Goal: Task Accomplishment & Management: Use online tool/utility

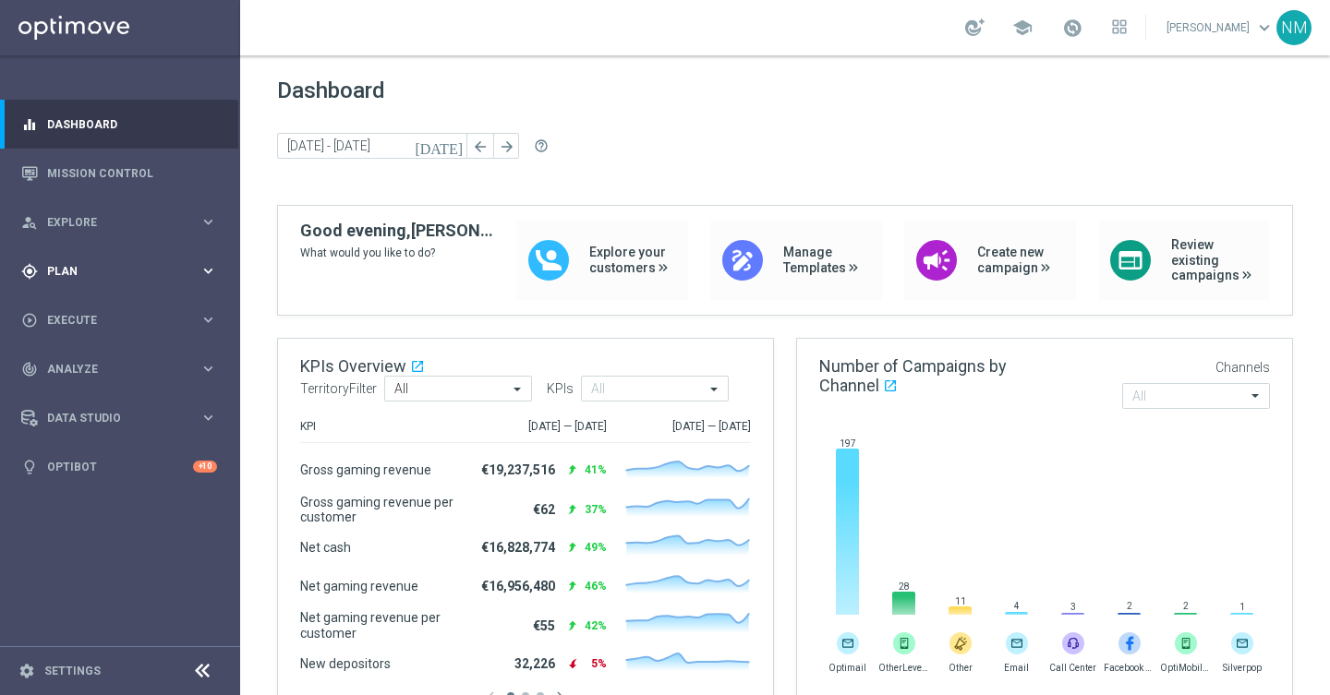
click at [75, 294] on div "gps_fixed Plan keyboard_arrow_right" at bounding box center [119, 271] width 238 height 49
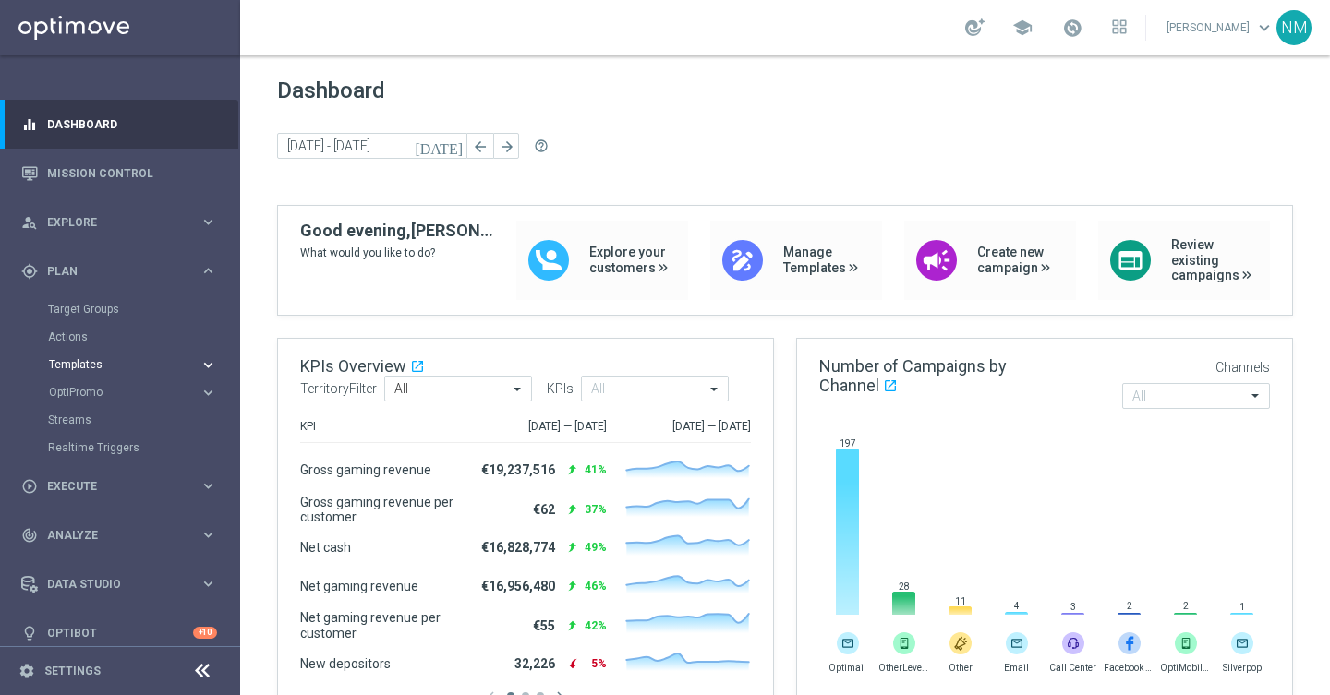
click at [78, 357] on button "Templates keyboard_arrow_right" at bounding box center [133, 364] width 170 height 15
click at [76, 396] on link "Optimail" at bounding box center [124, 392] width 135 height 15
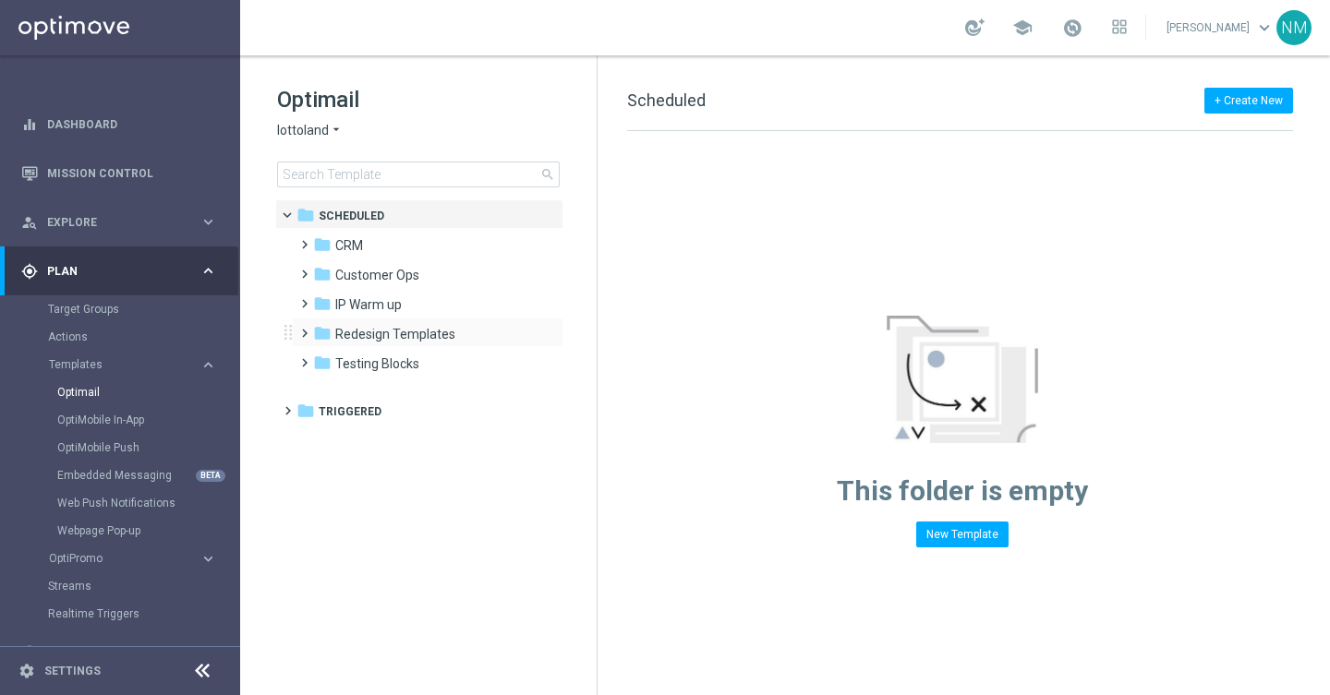
click at [303, 329] on span at bounding box center [300, 324] width 8 height 7
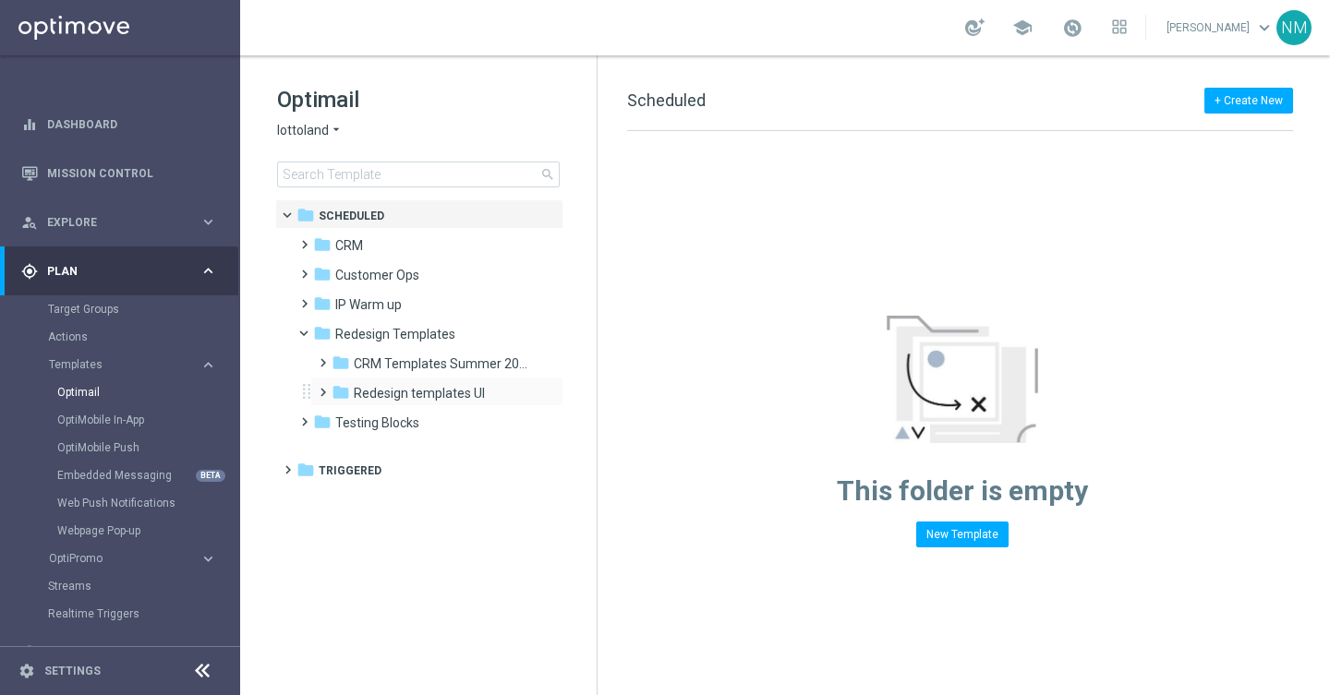
click at [321, 388] on span at bounding box center [319, 384] width 8 height 7
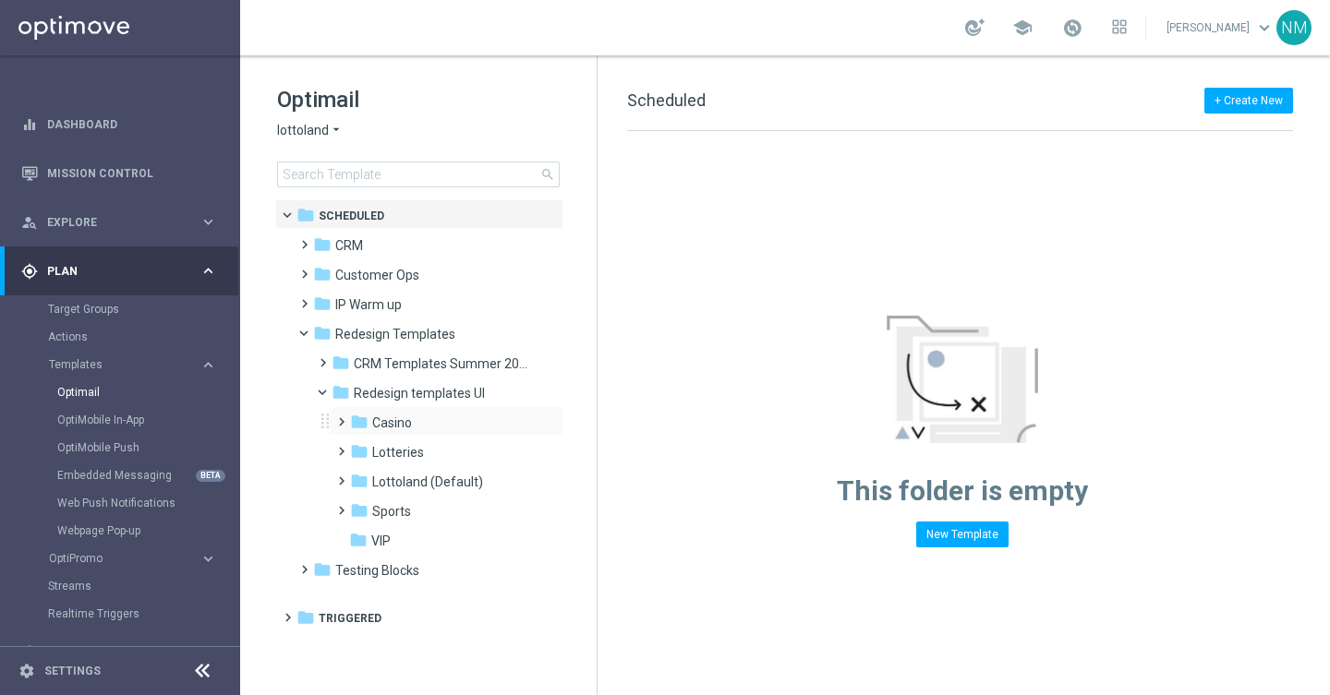
click at [340, 417] on span at bounding box center [337, 413] width 8 height 7
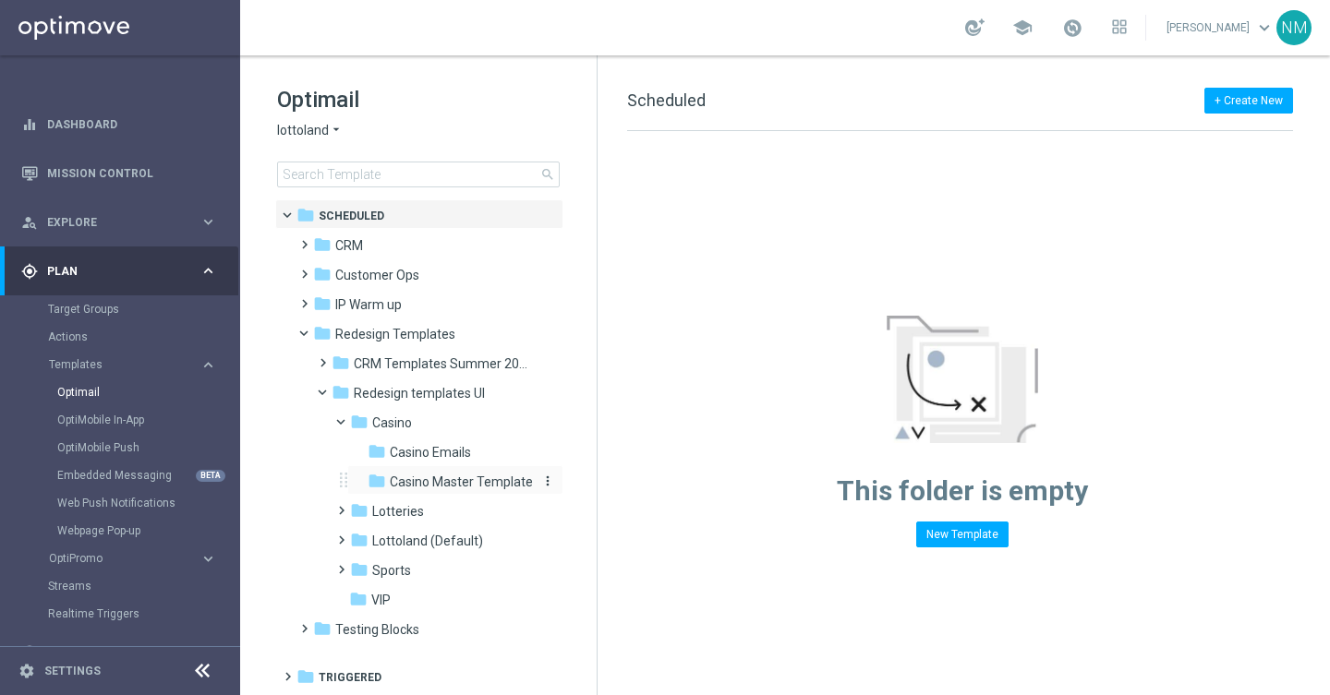
click at [415, 477] on span "Casino Master Template" at bounding box center [461, 482] width 143 height 17
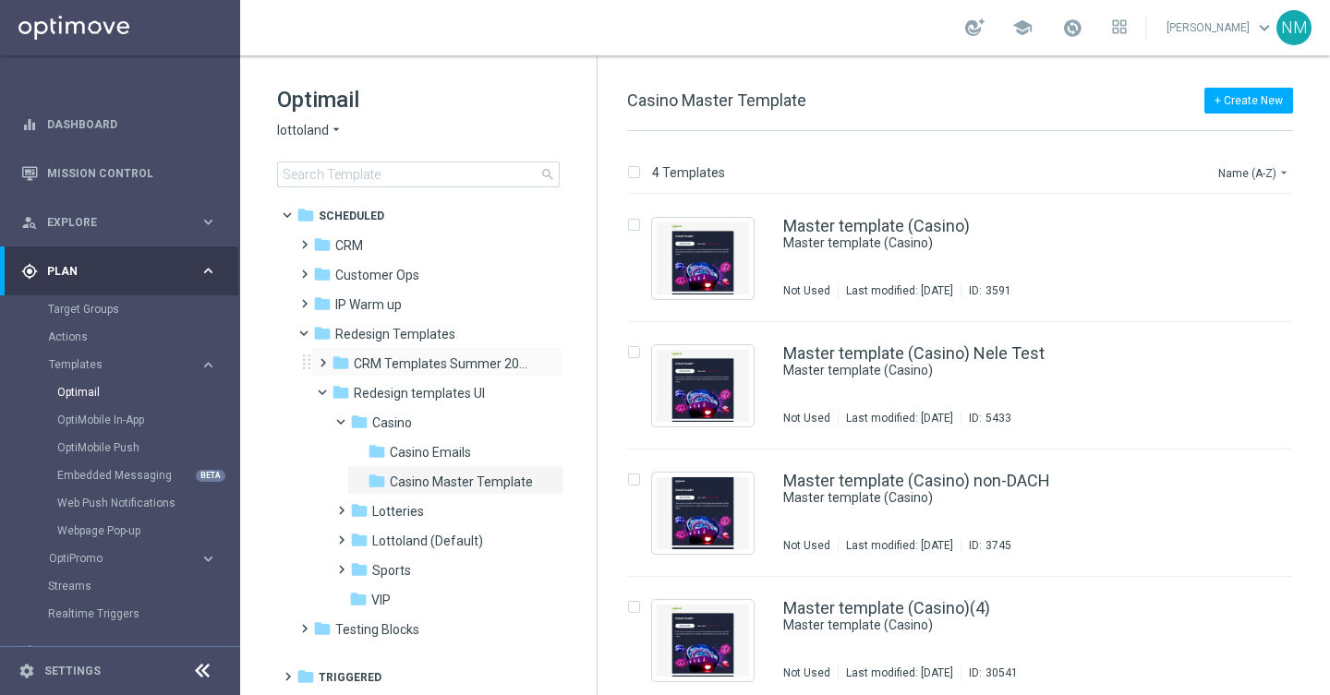
click at [321, 358] on span at bounding box center [319, 354] width 8 height 7
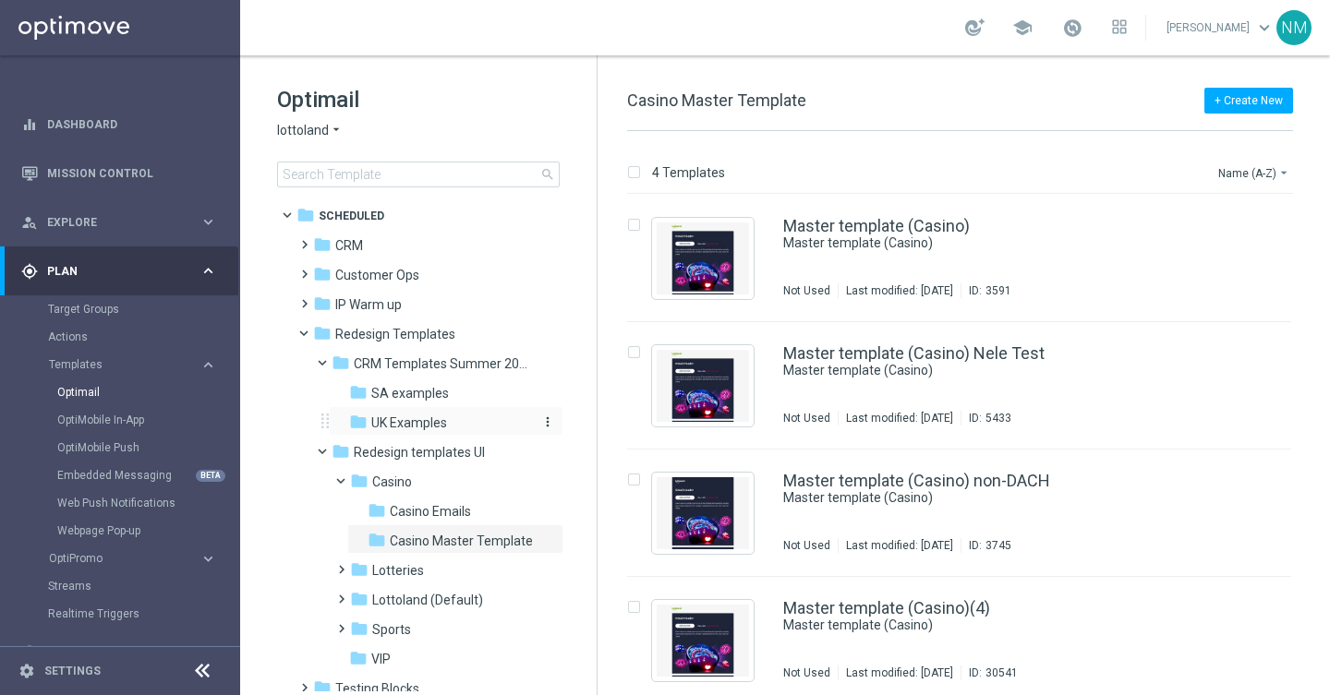
click at [384, 419] on span "UK Examples" at bounding box center [409, 423] width 76 height 17
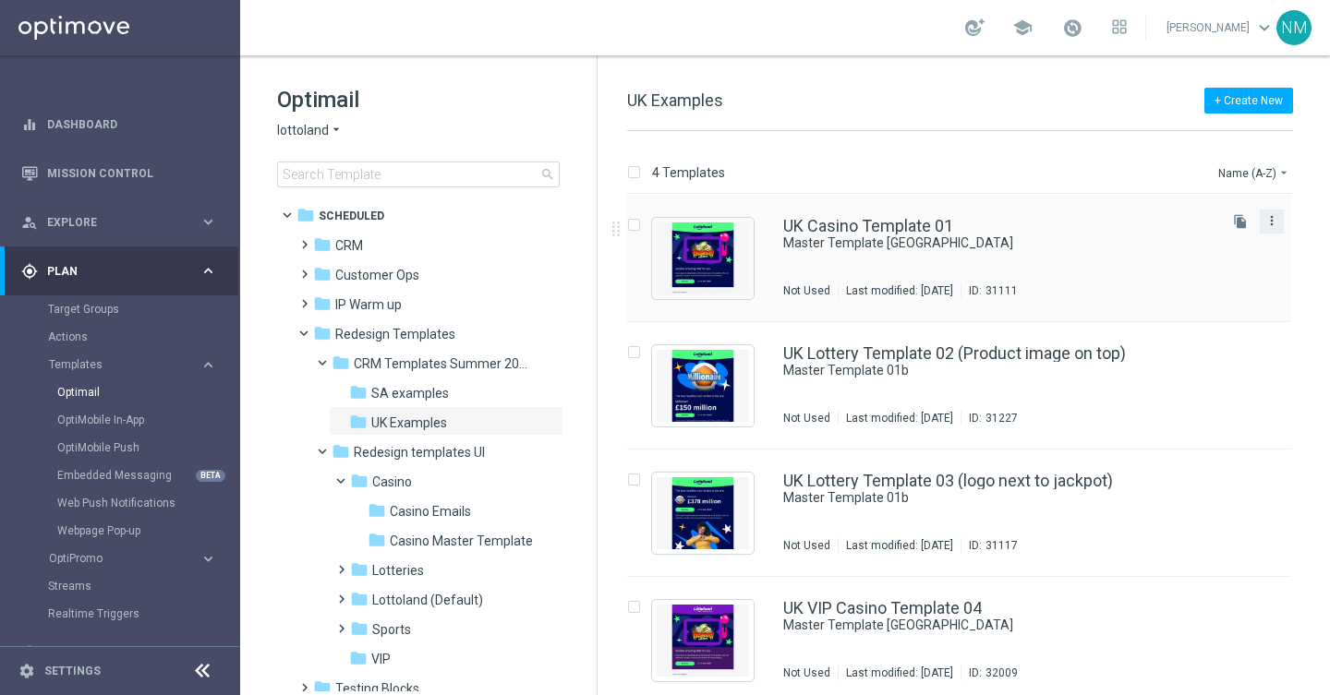
click at [1265, 217] on icon "more_vert" at bounding box center [1271, 220] width 15 height 15
click at [1174, 270] on span "Copy To" at bounding box center [1159, 266] width 41 height 13
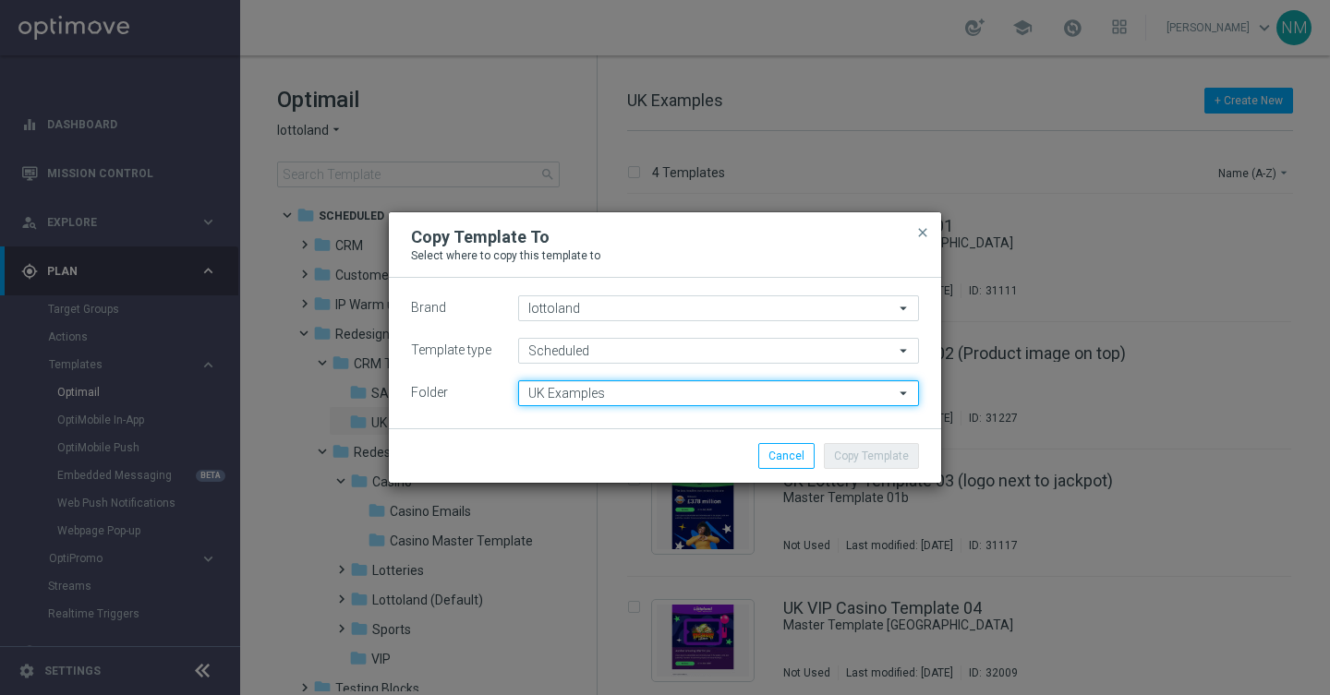
click at [594, 393] on input "UK Examples" at bounding box center [718, 394] width 401 height 26
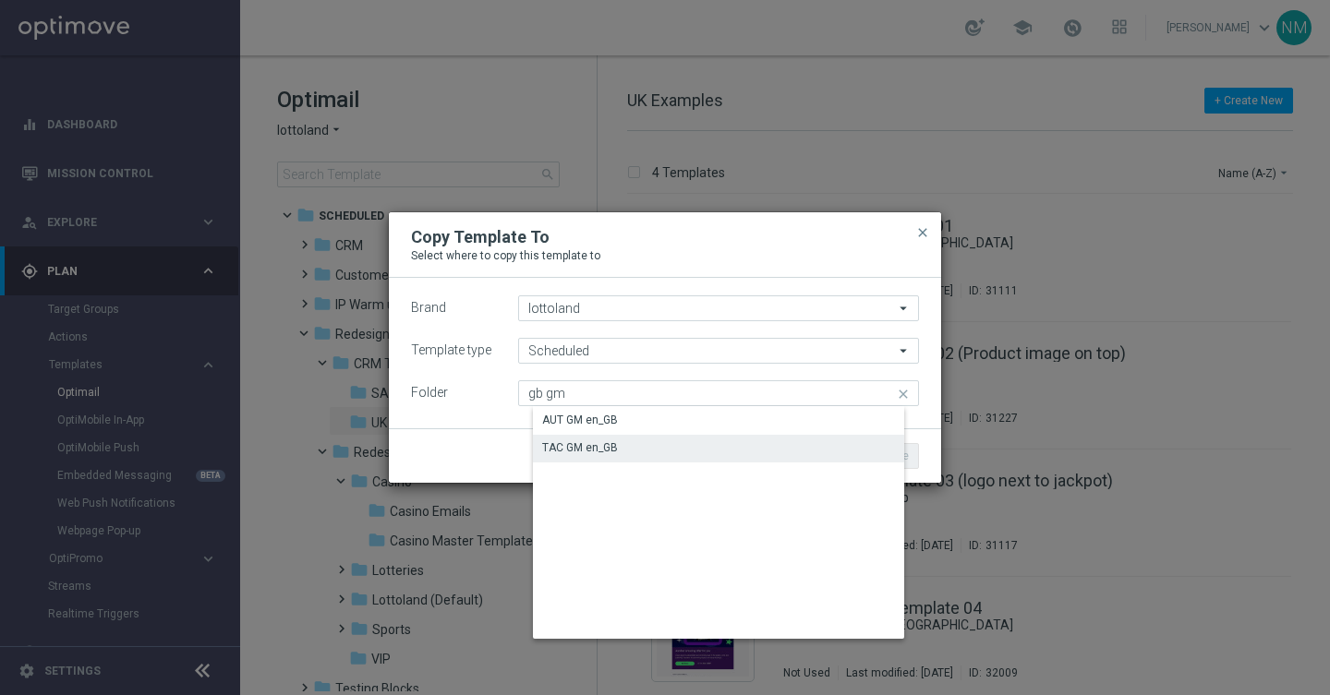
click at [614, 453] on div "TAC GM en_GB" at bounding box center [580, 448] width 76 height 17
type input "TAC GM en_GB"
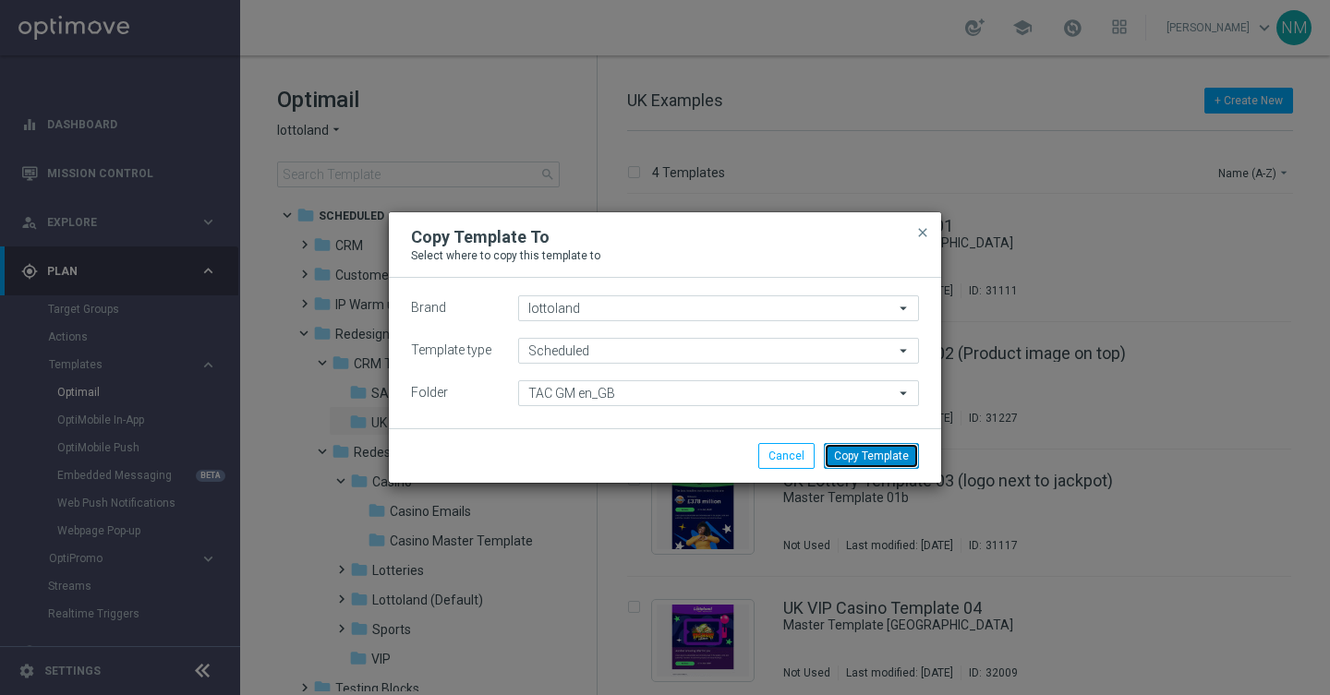
click at [853, 462] on button "Copy Template" at bounding box center [871, 456] width 95 height 26
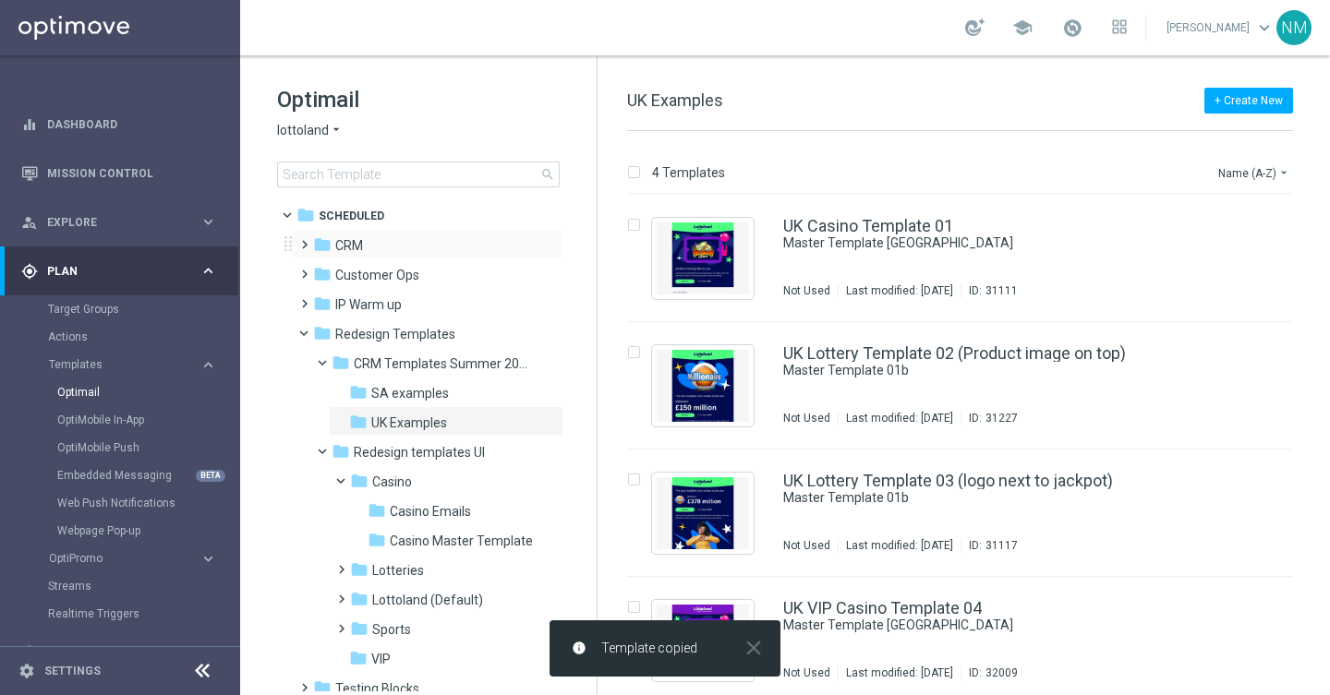
click at [305, 240] on span at bounding box center [300, 236] width 8 height 7
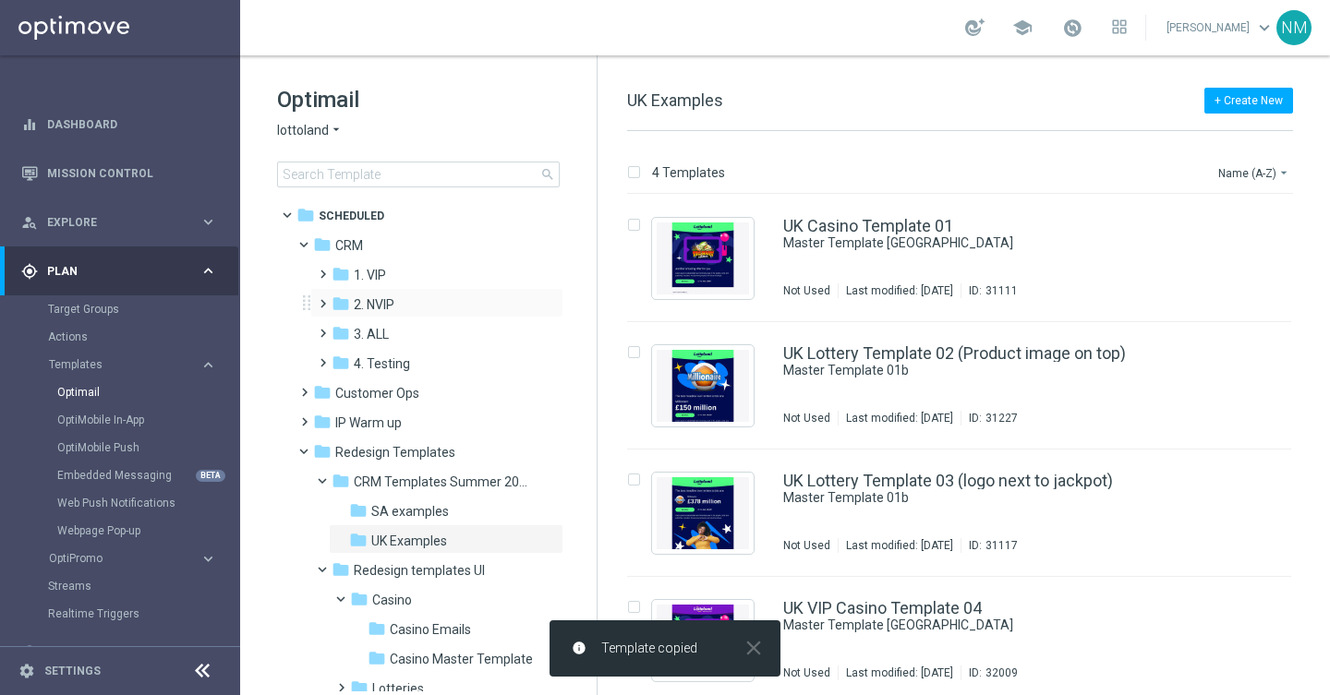
click at [323, 299] on span at bounding box center [319, 295] width 8 height 7
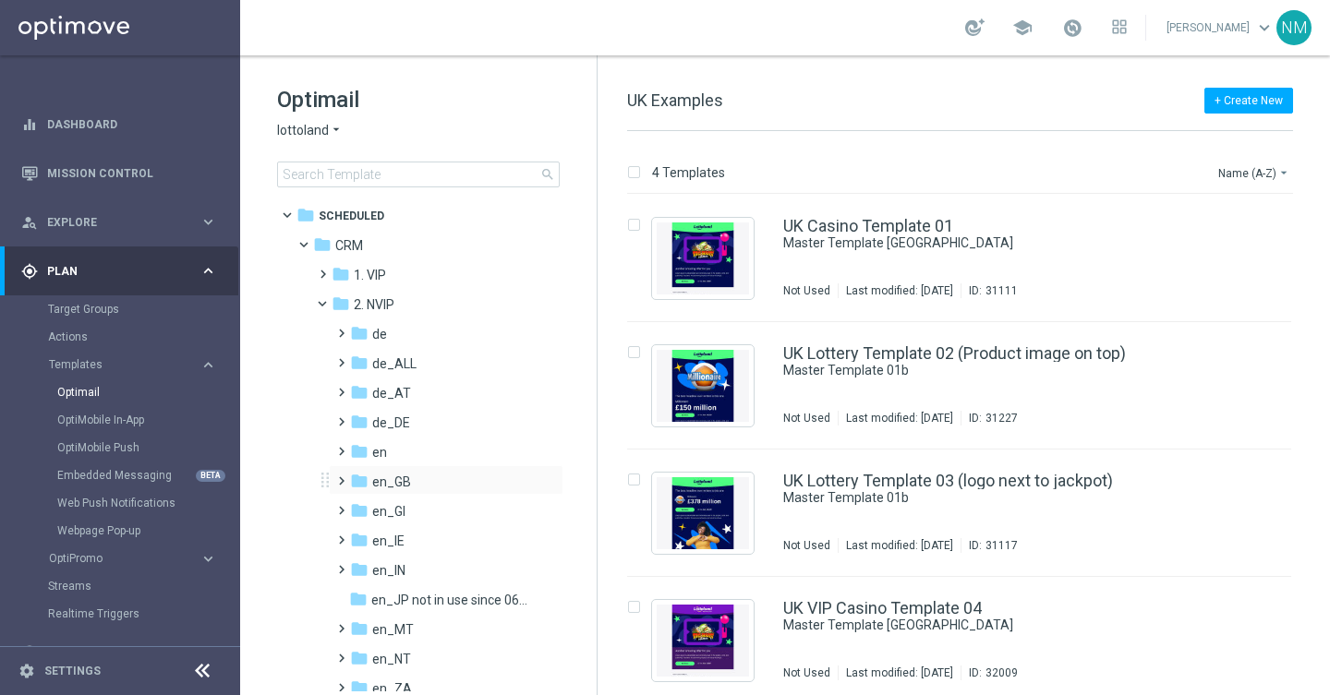
click at [342, 477] on span at bounding box center [337, 472] width 8 height 7
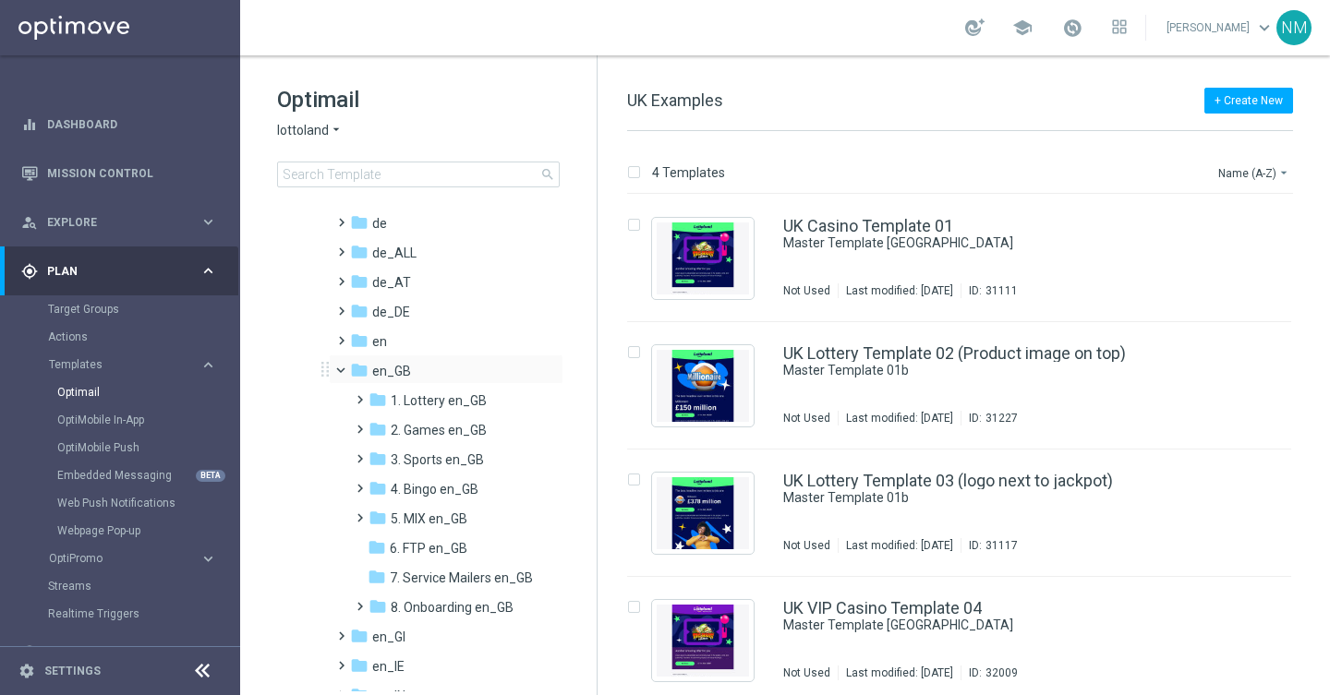
scroll to position [125, 0]
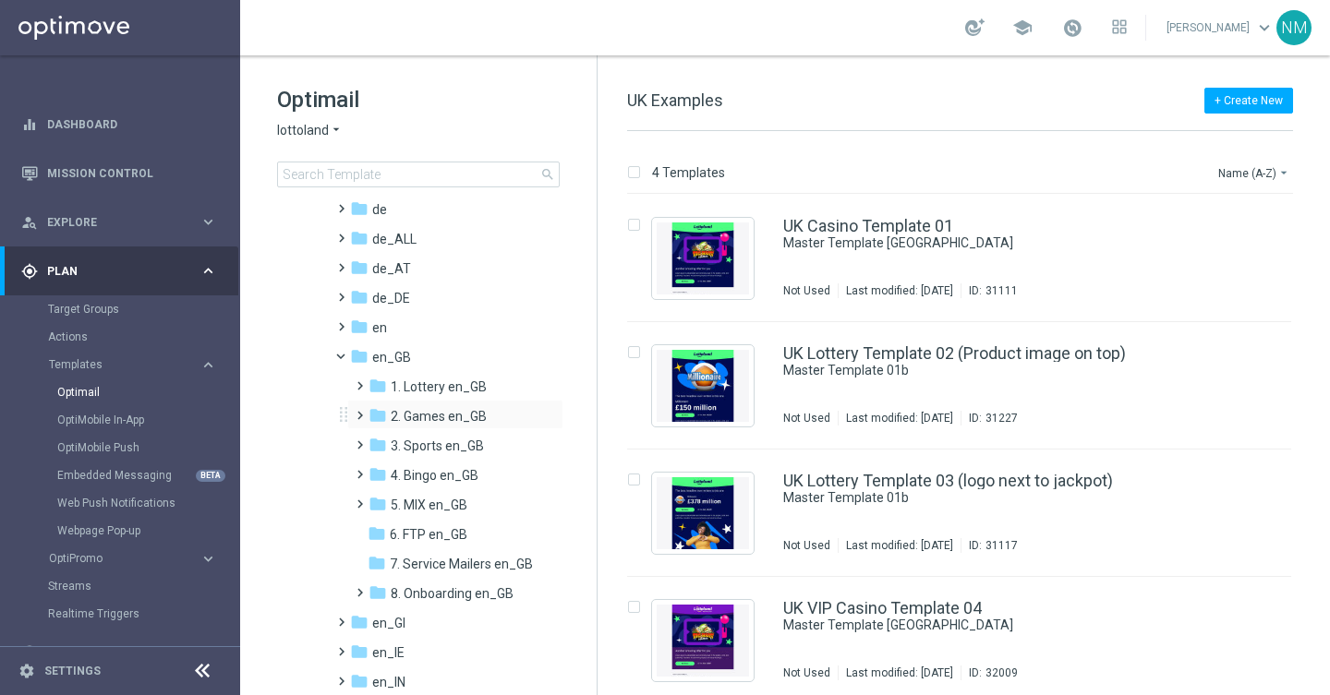
click at [360, 411] on span at bounding box center [356, 407] width 8 height 7
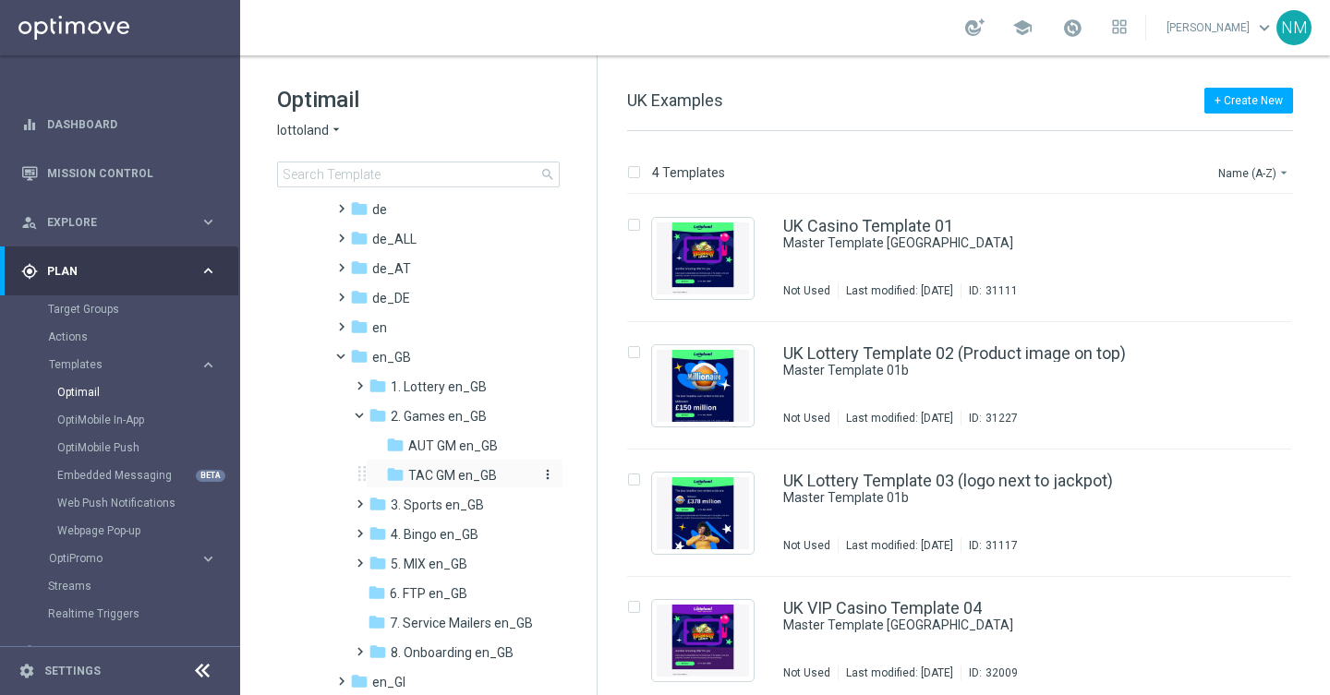
click at [429, 470] on span "TAC GM en_GB" at bounding box center [452, 475] width 89 height 17
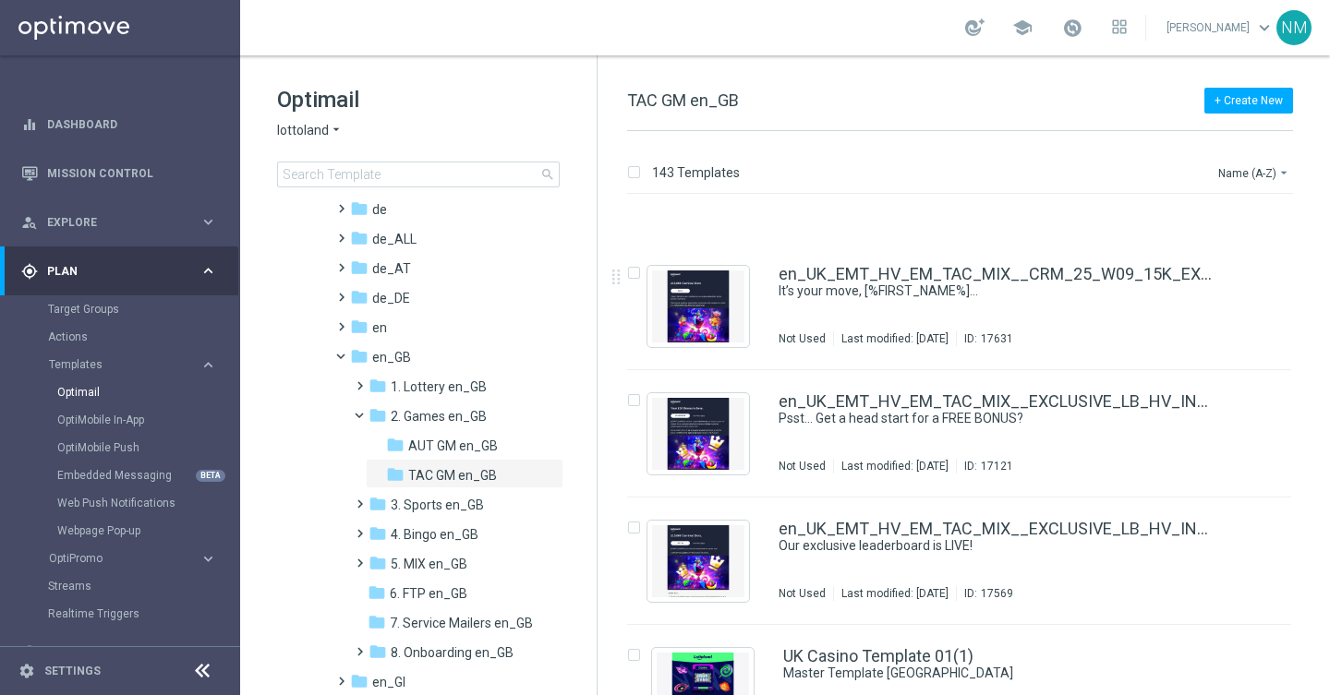
scroll to position [17726, 0]
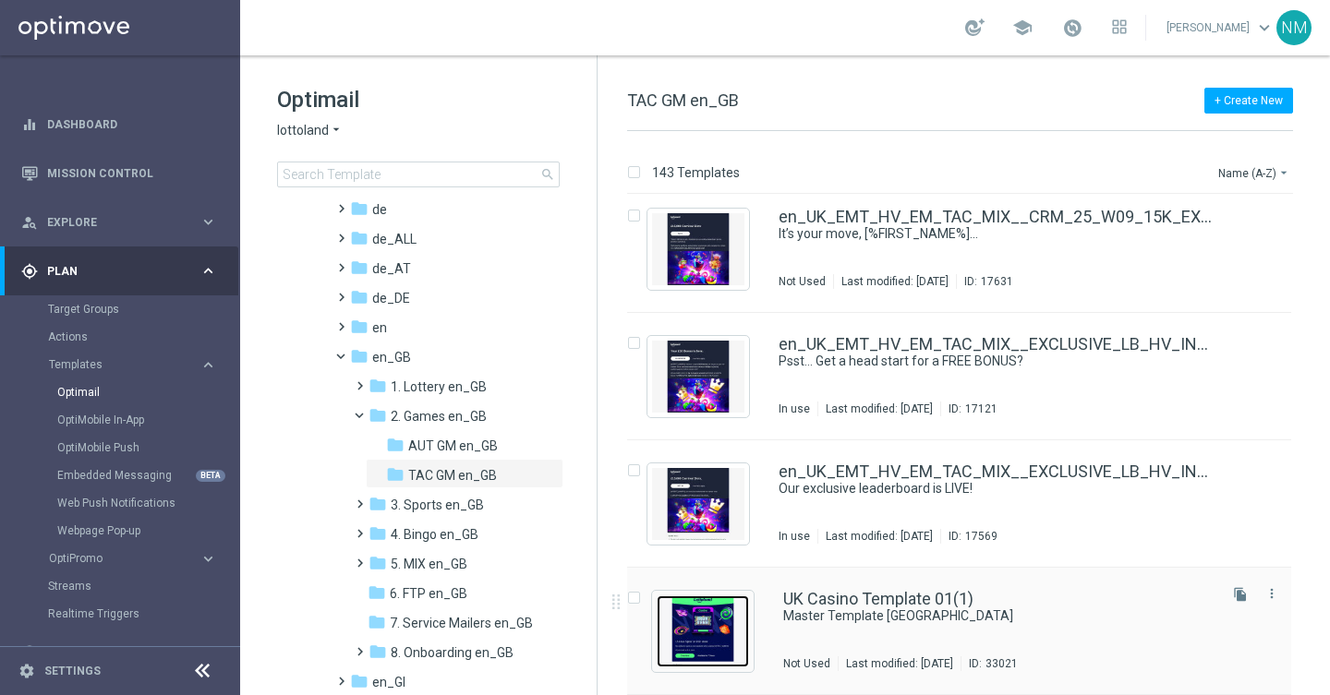
click at [723, 643] on img "Press SPACE to select this row." at bounding box center [703, 632] width 92 height 72
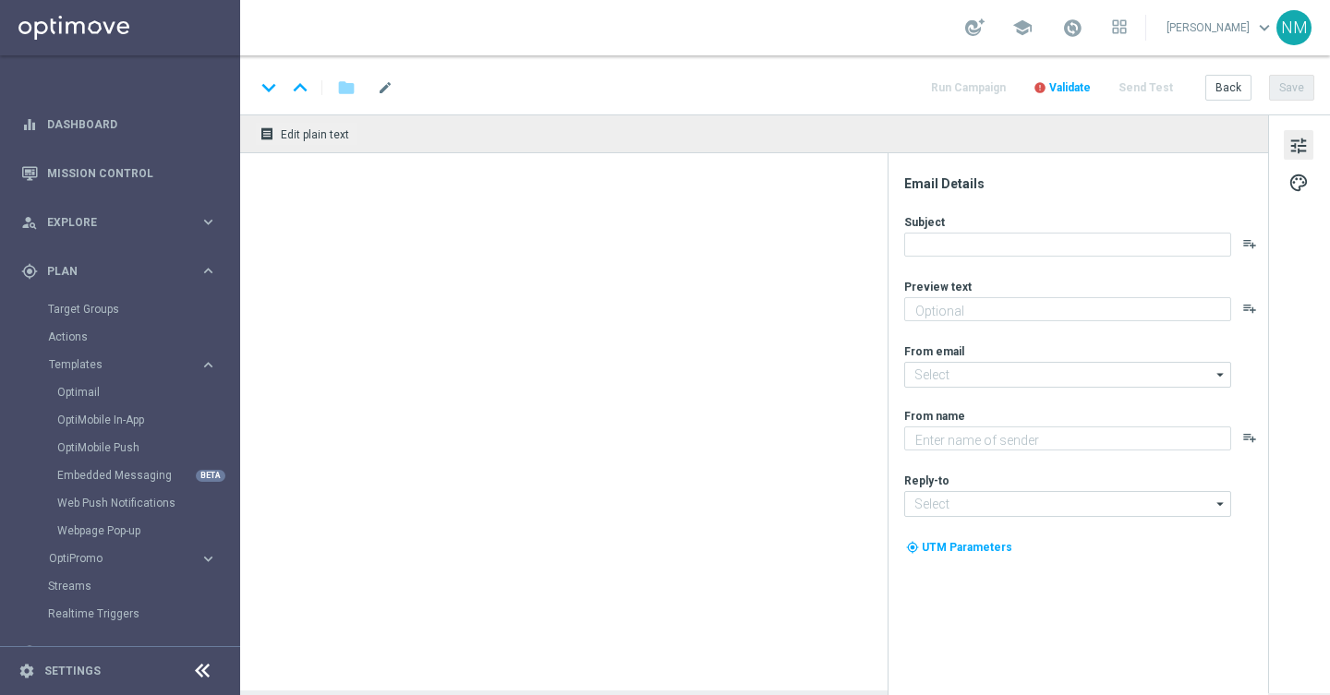
type textarea "preview text"
type input "[EMAIL_ADDRESS][DOMAIN_NAME]"
type textarea "Lottoland"
type input "[EMAIL_ADDRESS][DOMAIN_NAME]"
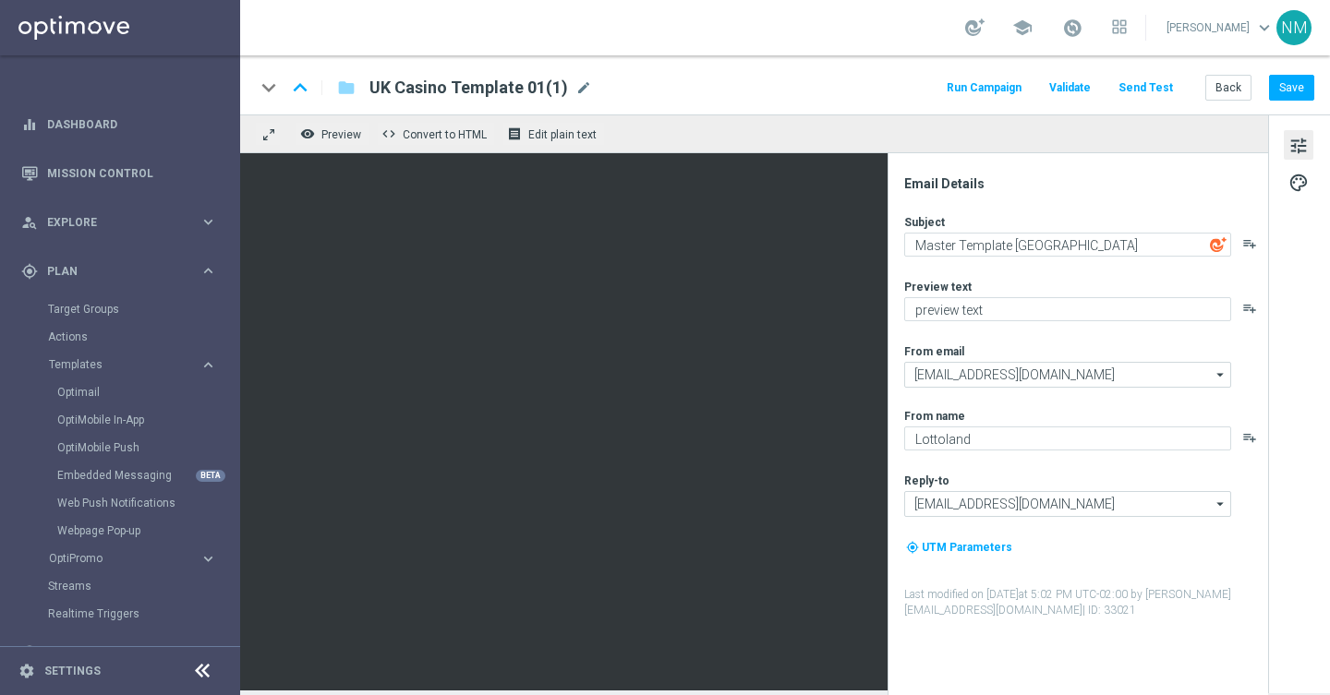
click at [465, 87] on span "UK Casino Template 01(1)" at bounding box center [468, 88] width 199 height 22
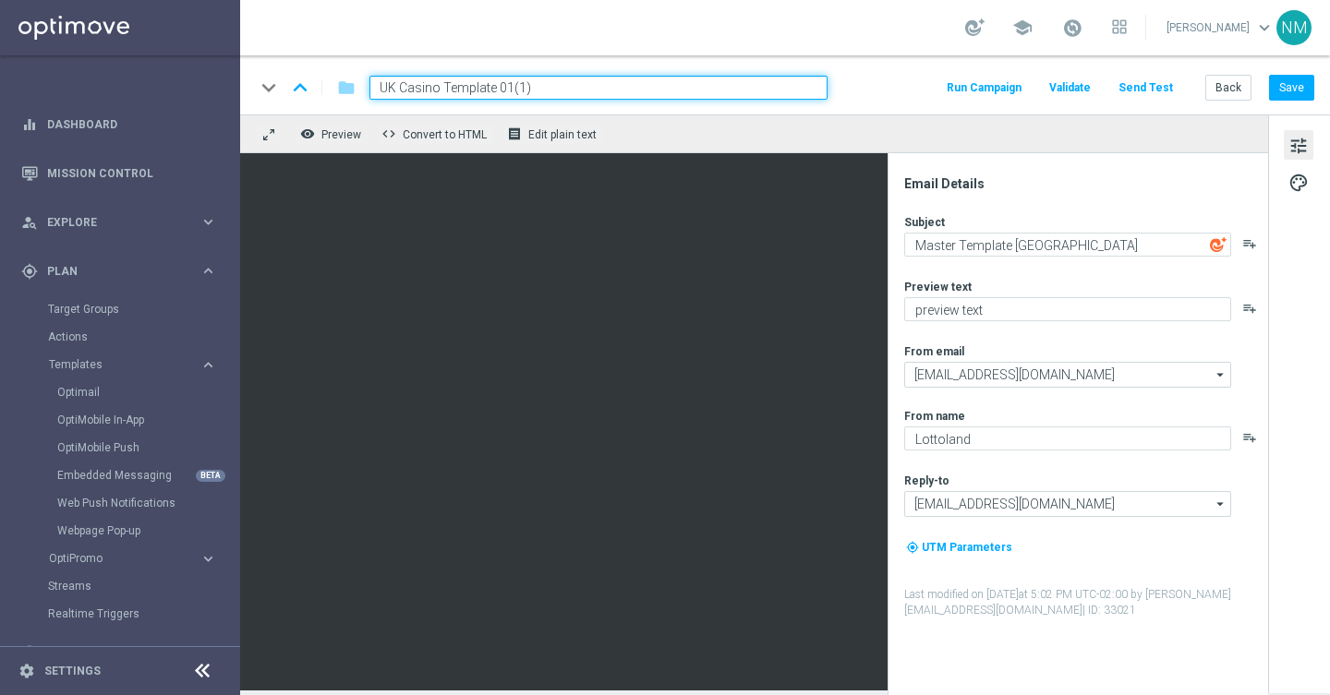
click at [465, 87] on input "UK Casino Template 01(1)" at bounding box center [598, 88] width 458 height 24
paste input "en_GB_EMT_NVIP_EM_TAC_GM__WK34_2025_GAMESREACT_IRON_BANK"
type input "en_GB_EMT_NVIP_EM_TAC_GM__WK34_2025_GAMESREACT_IRON_BANK"
click at [854, 93] on div "keyboard_arrow_down keyboard_arrow_up folder en_GB_EMT_NVIP_EM_TAC_GM__WK34_202…" at bounding box center [784, 88] width 1059 height 24
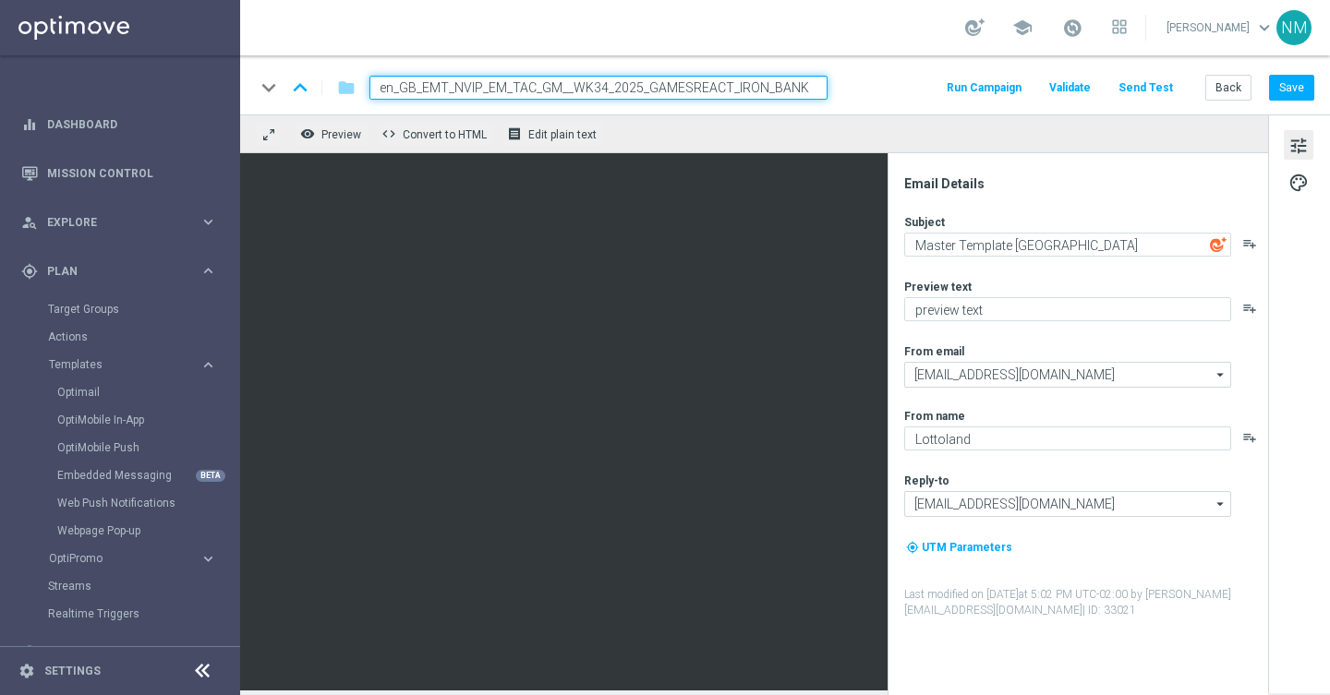
click at [780, 84] on input "en_GB_EMT_NVIP_EM_TAC_GM__WK34_2025_GAMESREACT_IRON_BANK" at bounding box center [598, 88] width 458 height 24
click at [852, 84] on div "keyboard_arrow_down keyboard_arrow_up folder en_GB_EMT_NVIP_EM_TAC_GM__WK34_202…" at bounding box center [784, 88] width 1059 height 24
click at [802, 85] on input "en_GB_EMT_NVIP_EM_TAC_GM__WK34_2025_GAMESREACT_IRON_BANK" at bounding box center [598, 88] width 458 height 24
click at [859, 94] on div "keyboard_arrow_down keyboard_arrow_up folder en_GB_EMT_NVIP_EM_TAC_GM__WK34_202…" at bounding box center [784, 88] width 1059 height 24
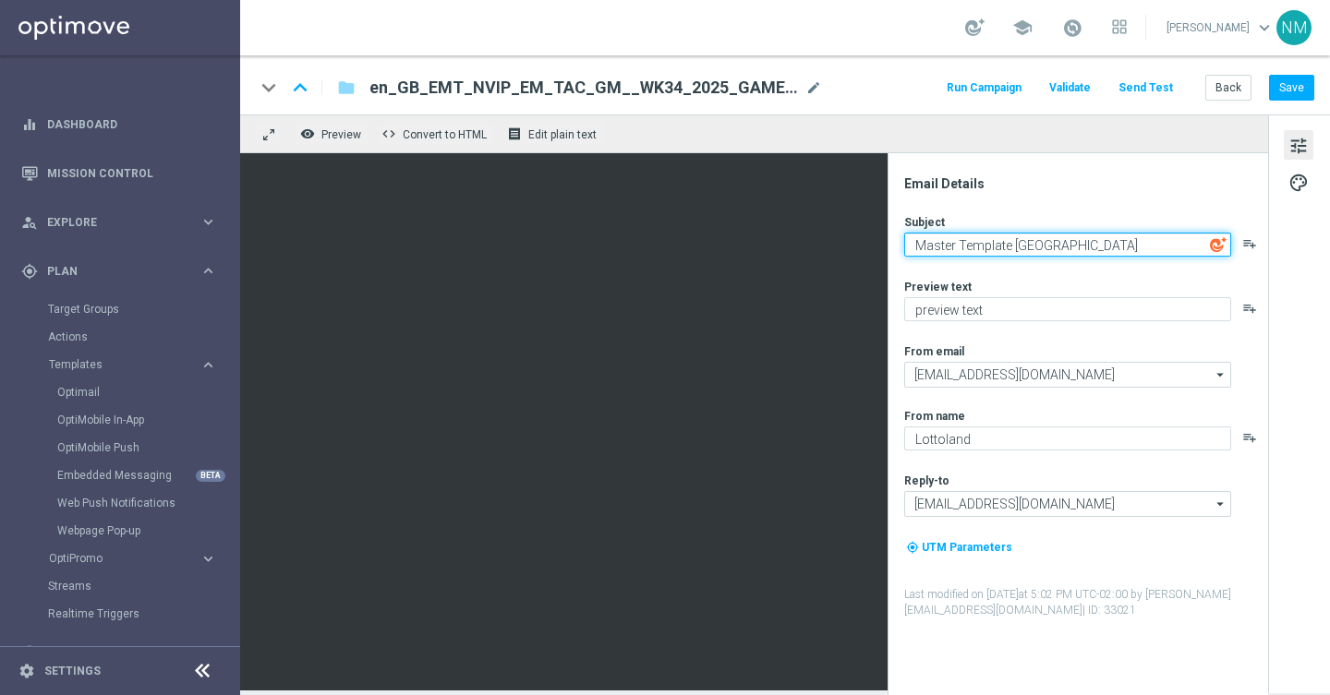
click at [975, 241] on textarea "Master Template [GEOGRAPHIC_DATA]" at bounding box center [1067, 245] width 327 height 24
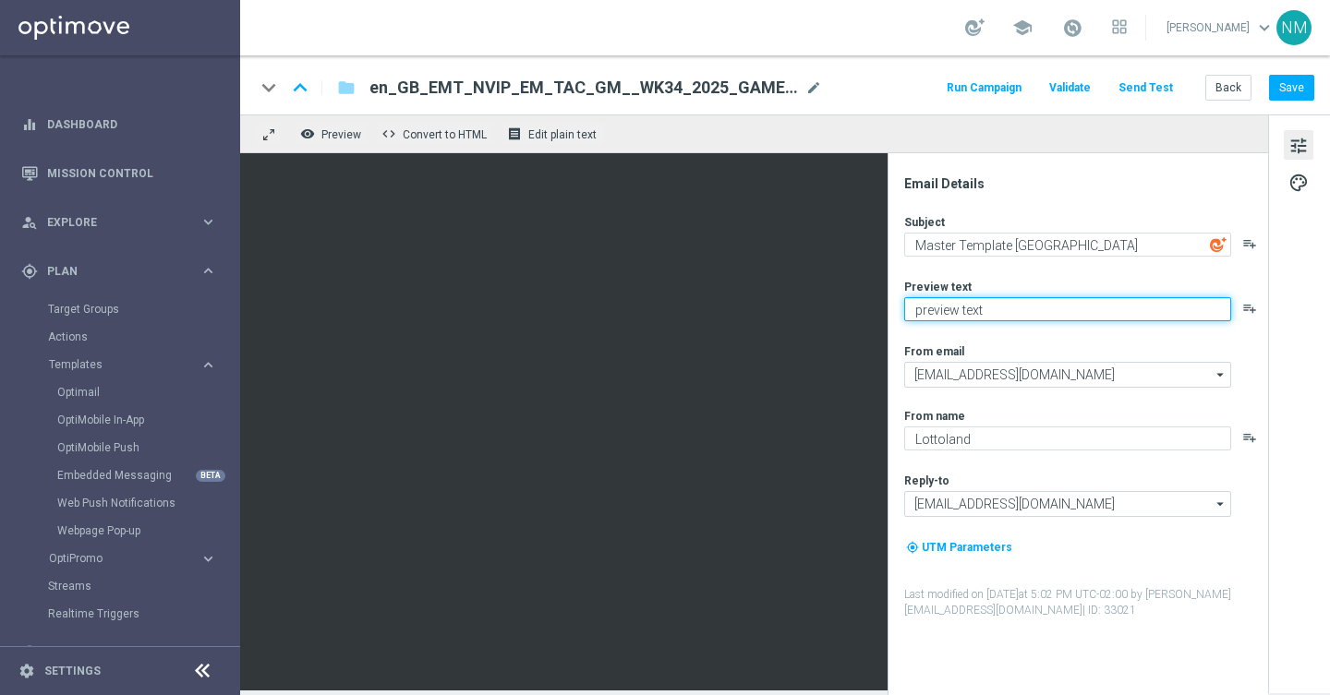
click at [944, 312] on textarea "preview text" at bounding box center [1067, 309] width 327 height 24
type textarea "Have a happy [DATE]!"
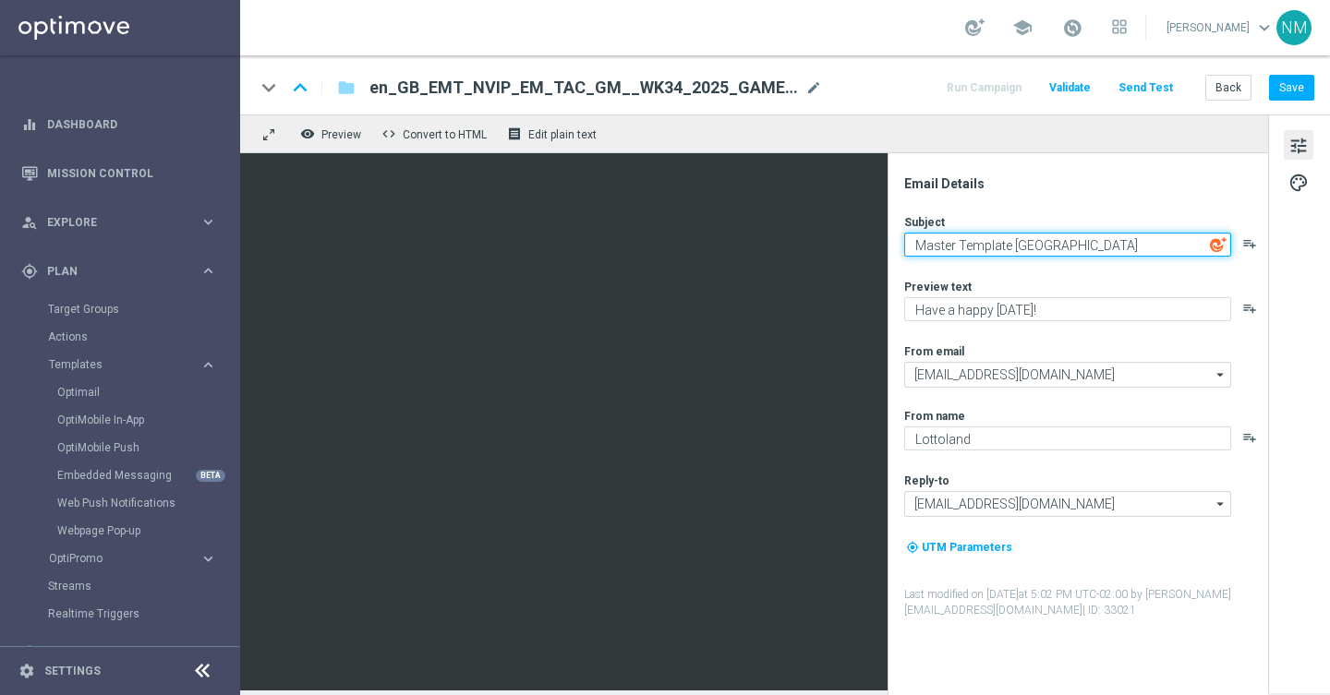
click at [977, 246] on textarea "Master Template [GEOGRAPHIC_DATA]" at bounding box center [1067, 245] width 327 height 24
click at [1003, 247] on textarea "Free Spins Surprise!" at bounding box center [1067, 245] width 327 height 24
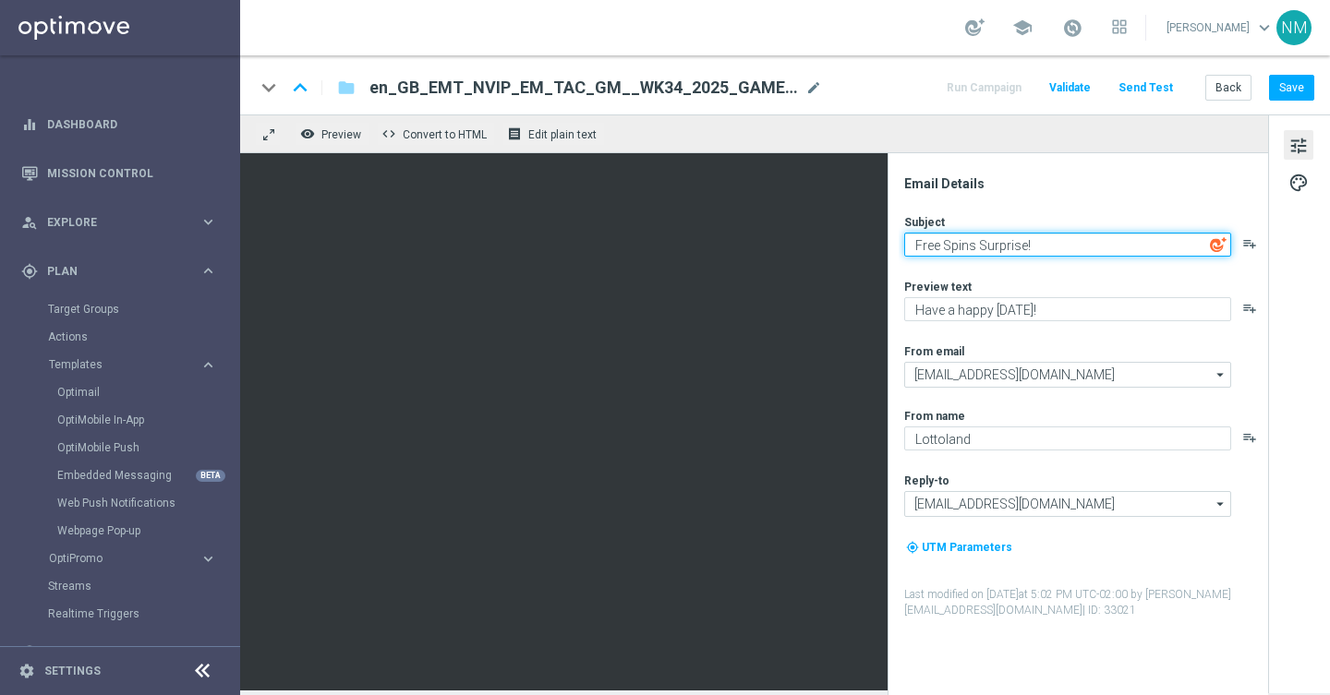
click at [1003, 247] on textarea "Free Spins Surprise!" at bounding box center [1067, 245] width 327 height 24
type textarea "Free Spins Surprise!"
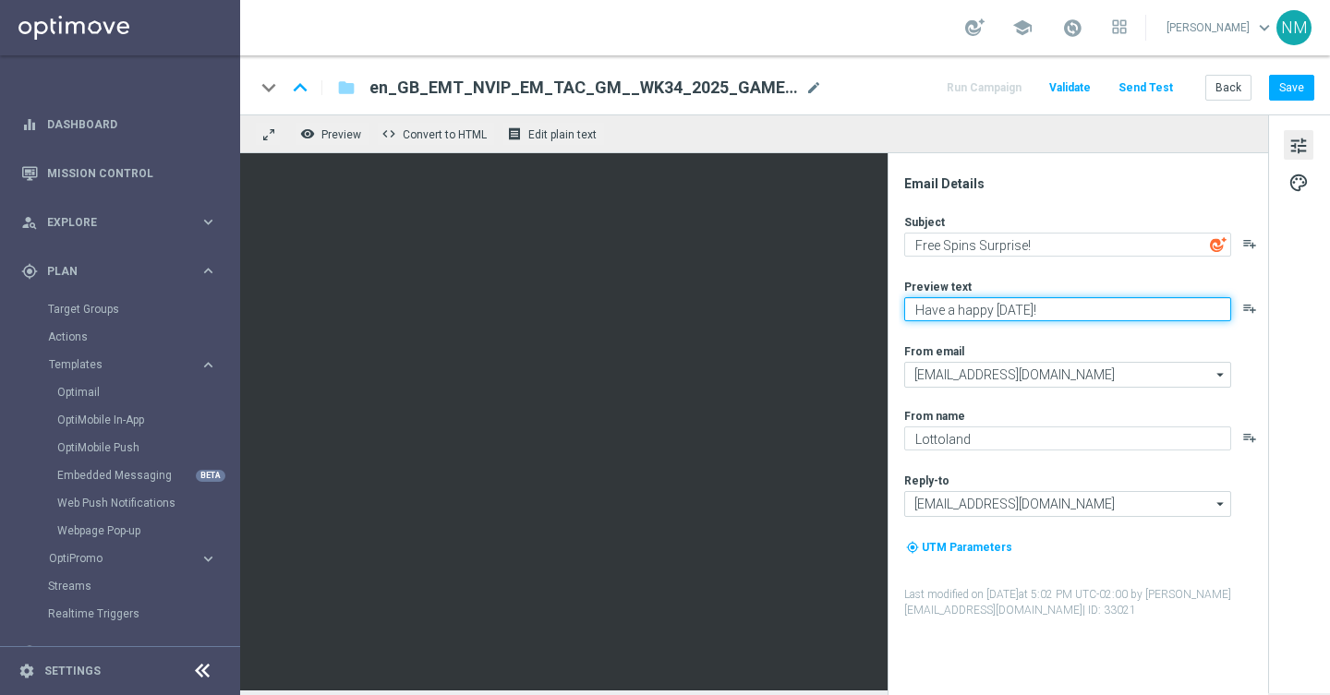
click at [973, 305] on textarea "Have a happy [DATE]!" at bounding box center [1067, 309] width 327 height 24
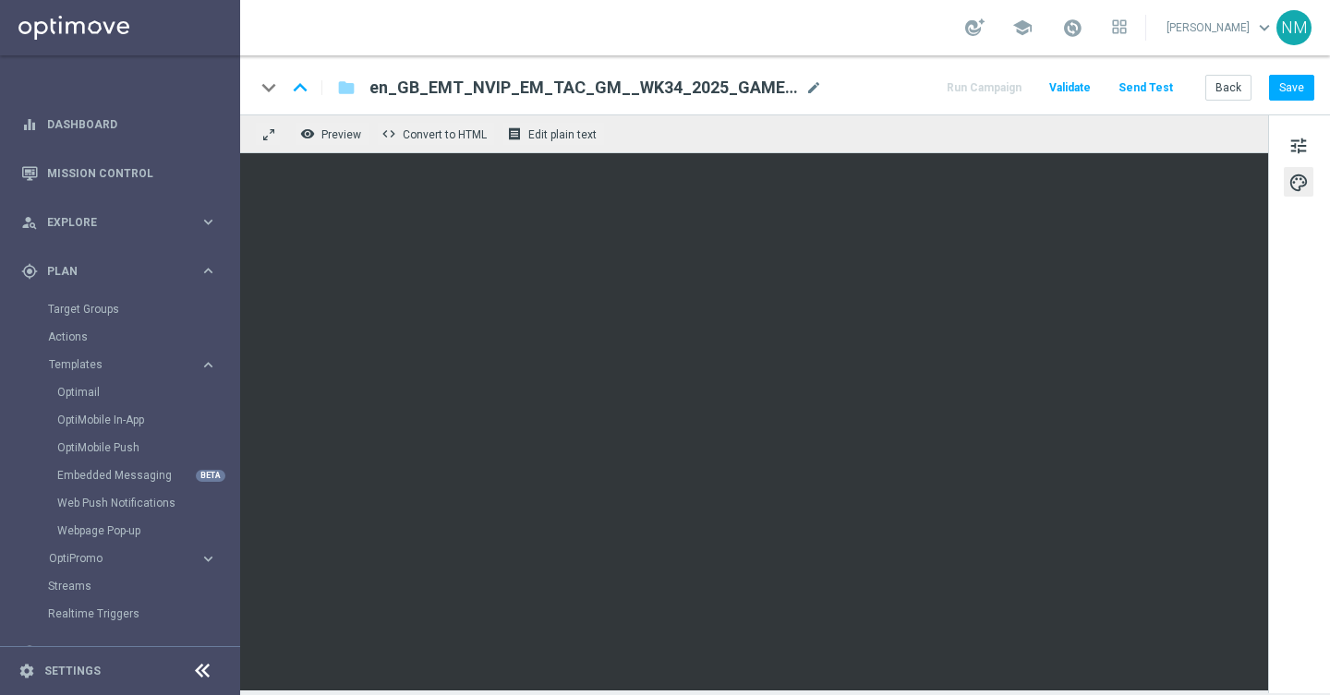
click at [1091, 91] on span "Validate" at bounding box center [1070, 87] width 42 height 13
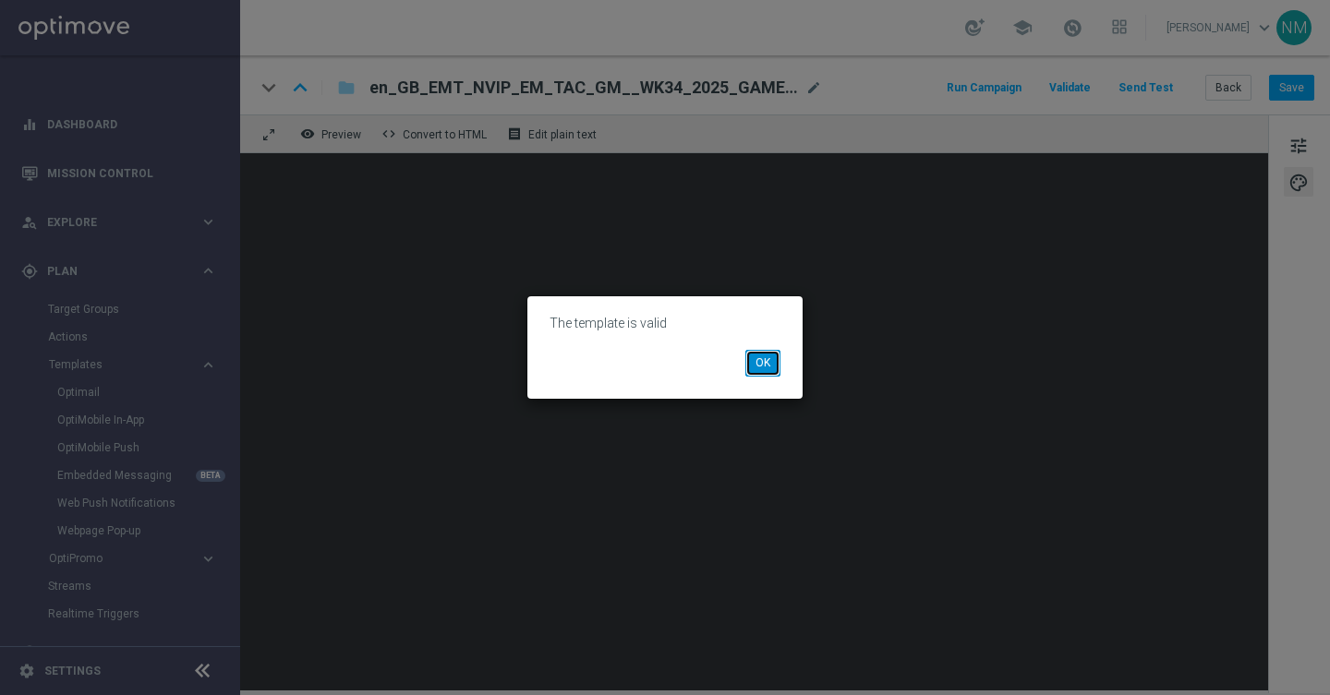
click at [766, 365] on button "OK" at bounding box center [762, 363] width 35 height 26
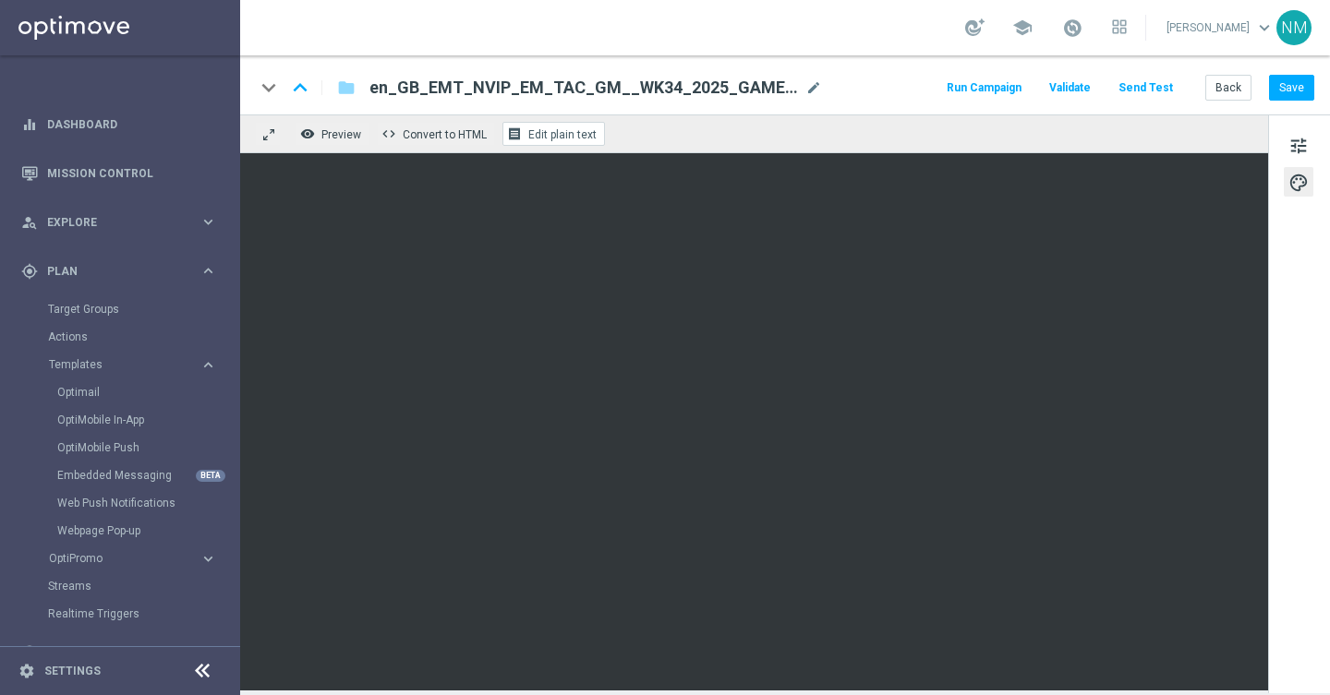
click at [557, 133] on span "Edit plain text" at bounding box center [562, 134] width 68 height 13
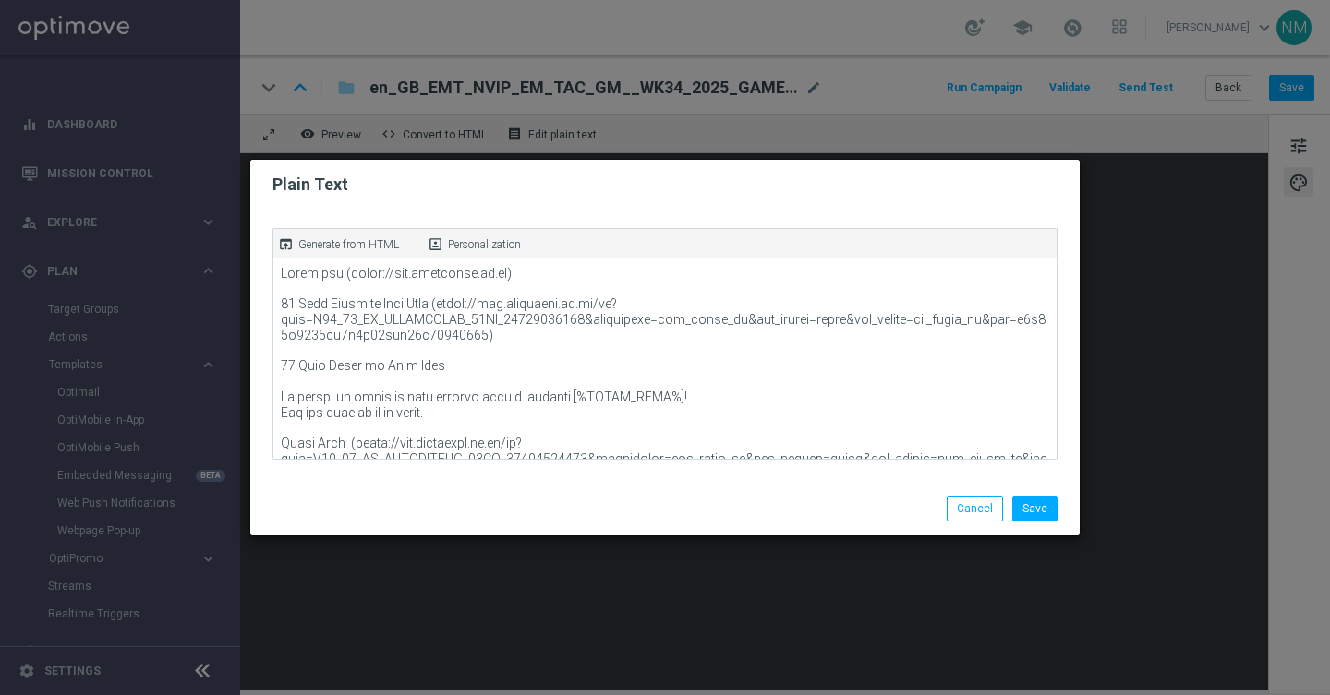
click at [348, 248] on p "Generate from HTML" at bounding box center [348, 244] width 101 height 17
click at [1057, 510] on button "Save" at bounding box center [1034, 509] width 45 height 26
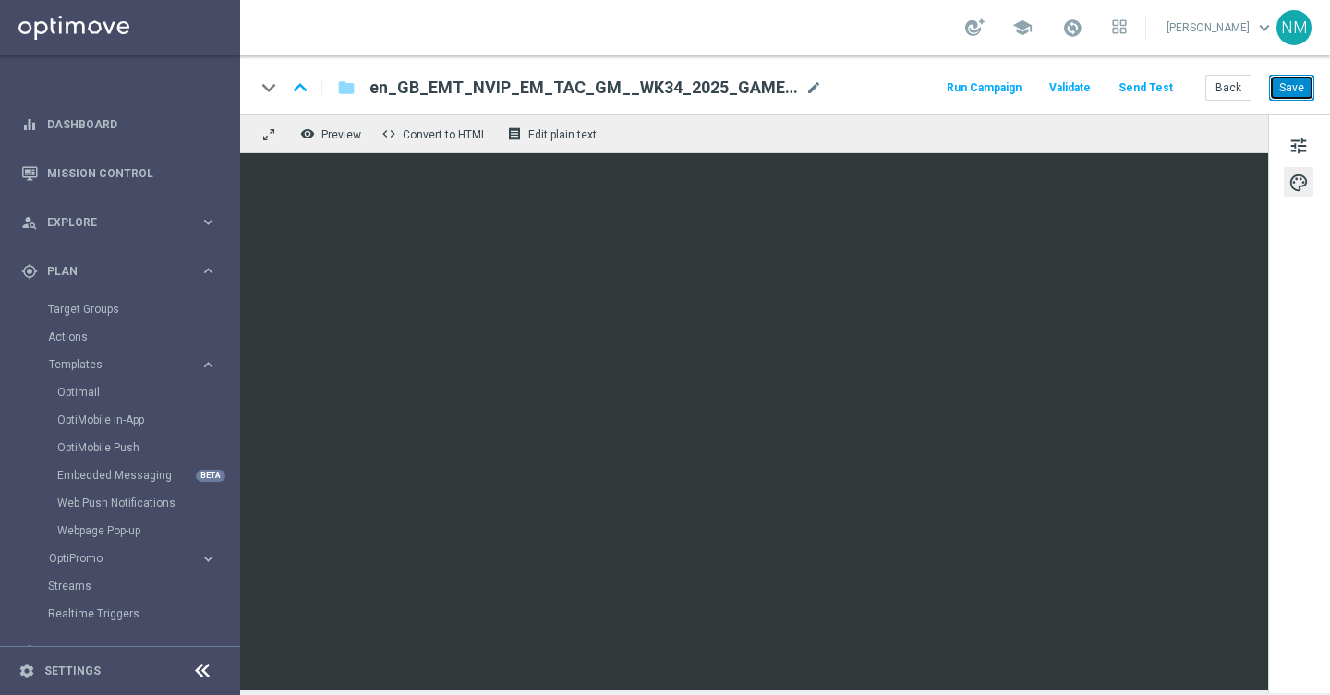
click at [1279, 93] on button "Save" at bounding box center [1291, 88] width 45 height 26
click at [1155, 89] on button "Send Test" at bounding box center [1146, 88] width 60 height 25
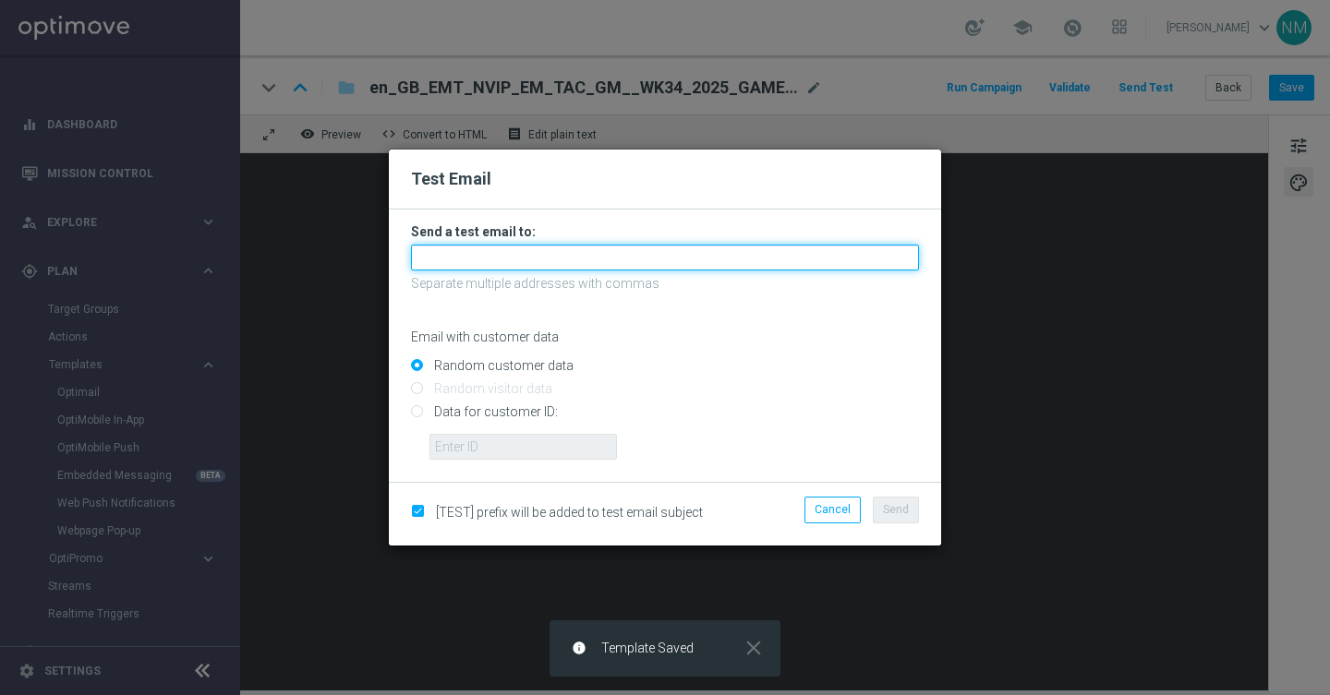
click at [647, 250] on input "text" at bounding box center [665, 258] width 508 height 26
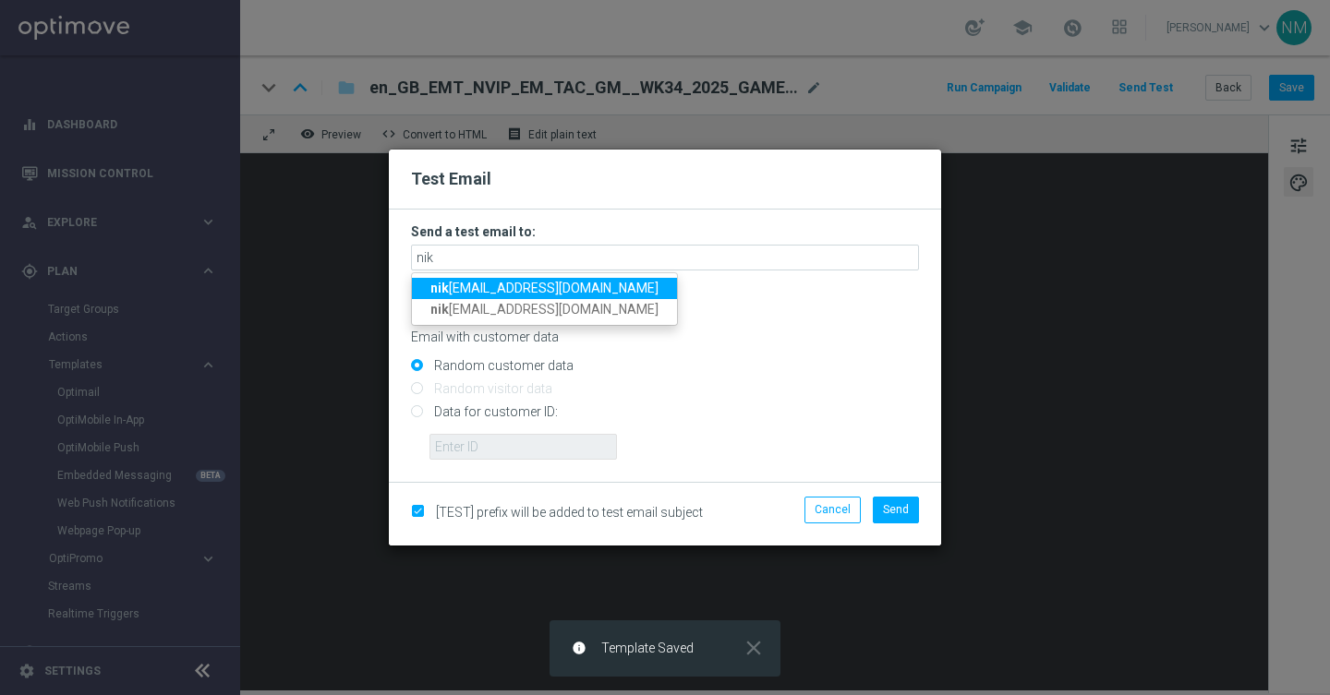
click at [474, 282] on span "[PERSON_NAME] [PERSON_NAME][EMAIL_ADDRESS][DOMAIN_NAME]" at bounding box center [544, 288] width 228 height 15
type input "[PERSON_NAME][EMAIL_ADDRESS][DOMAIN_NAME]"
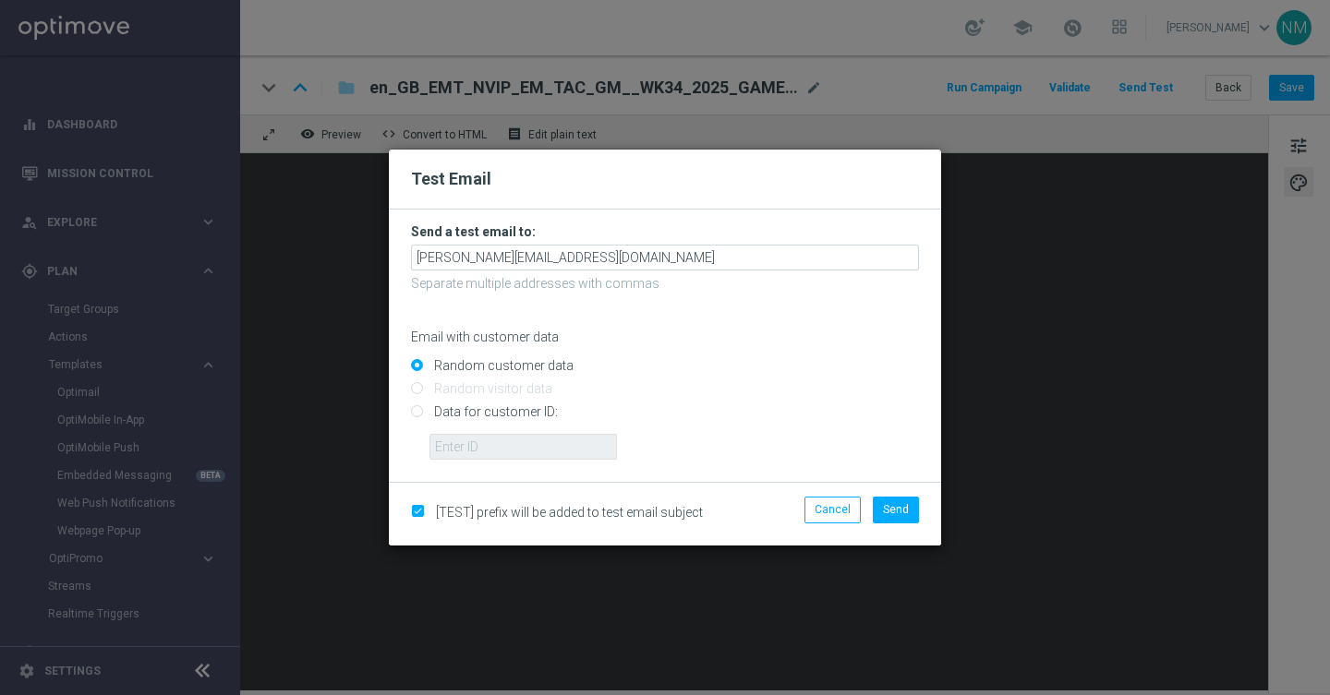
drag, startPoint x: 417, startPoint y: 409, endPoint x: 444, endPoint y: 435, distance: 37.9
click at [417, 409] on input "Data for customer ID:" at bounding box center [665, 420] width 508 height 26
radio input "true"
click at [464, 453] on input "text" at bounding box center [522, 447] width 187 height 26
paste input "220553462"
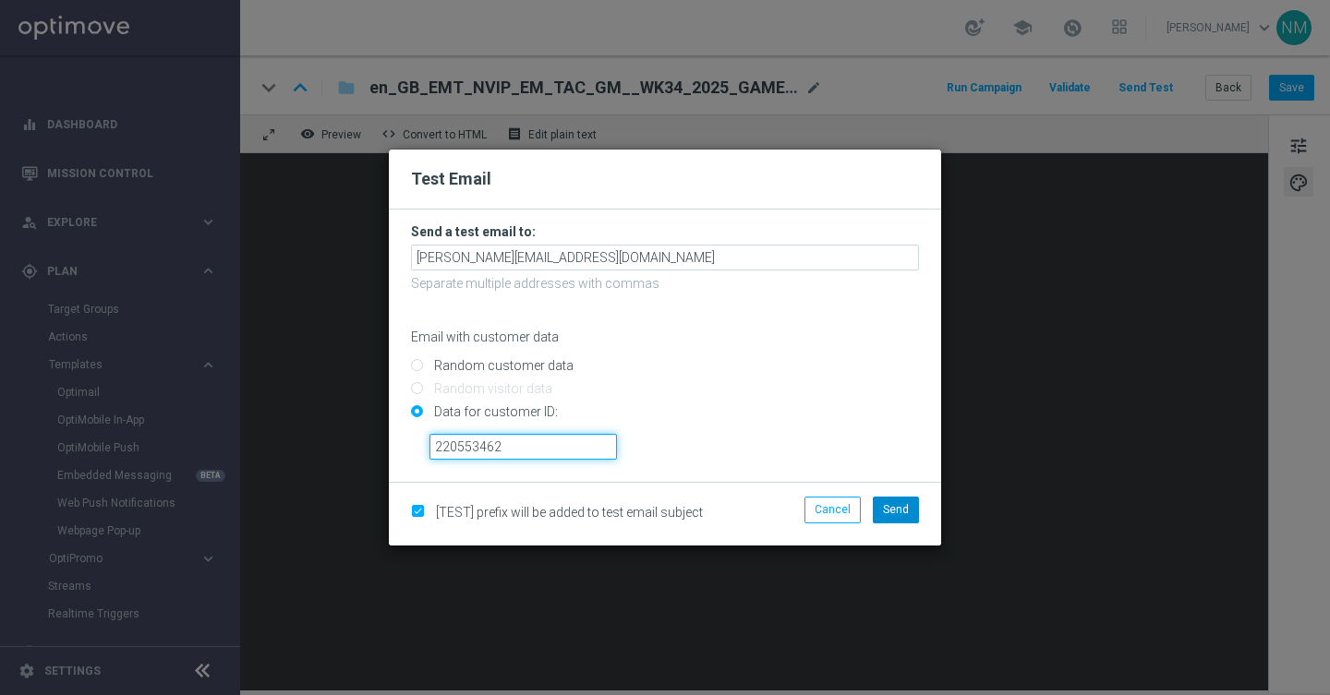
type input "220553462"
click at [895, 513] on span "Send" at bounding box center [896, 509] width 26 height 13
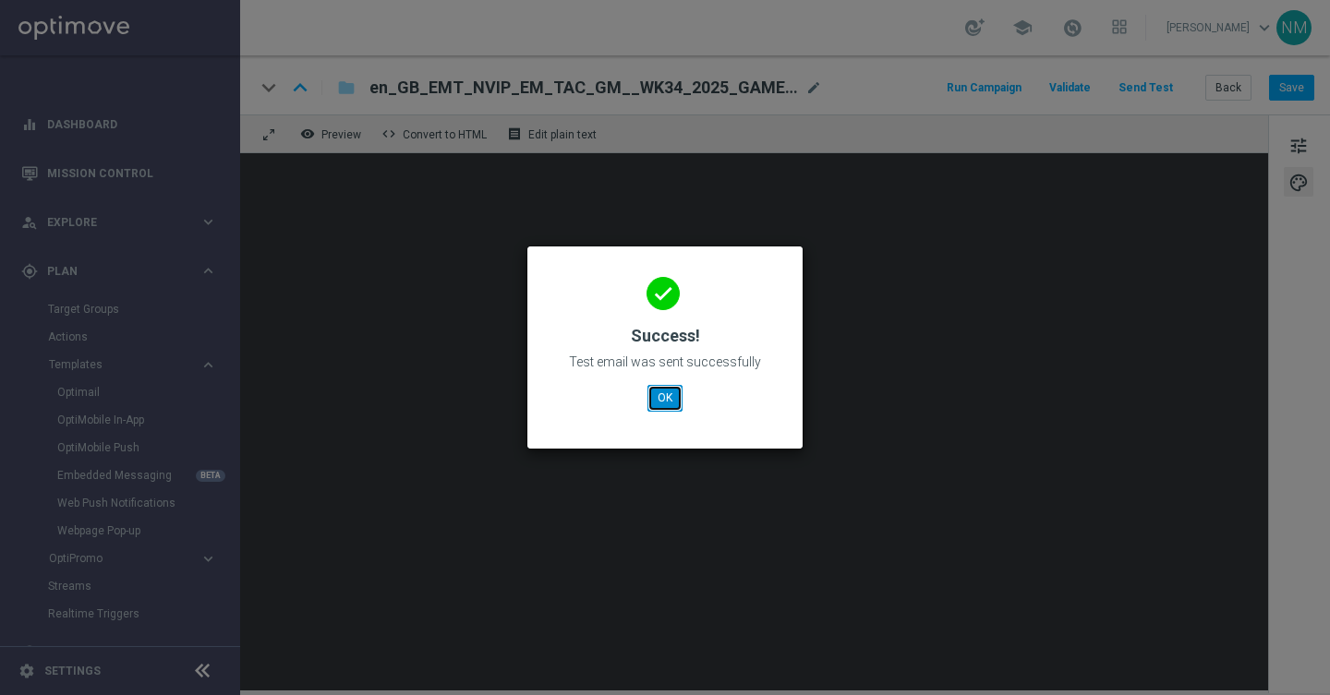
click at [663, 396] on button "OK" at bounding box center [664, 398] width 35 height 26
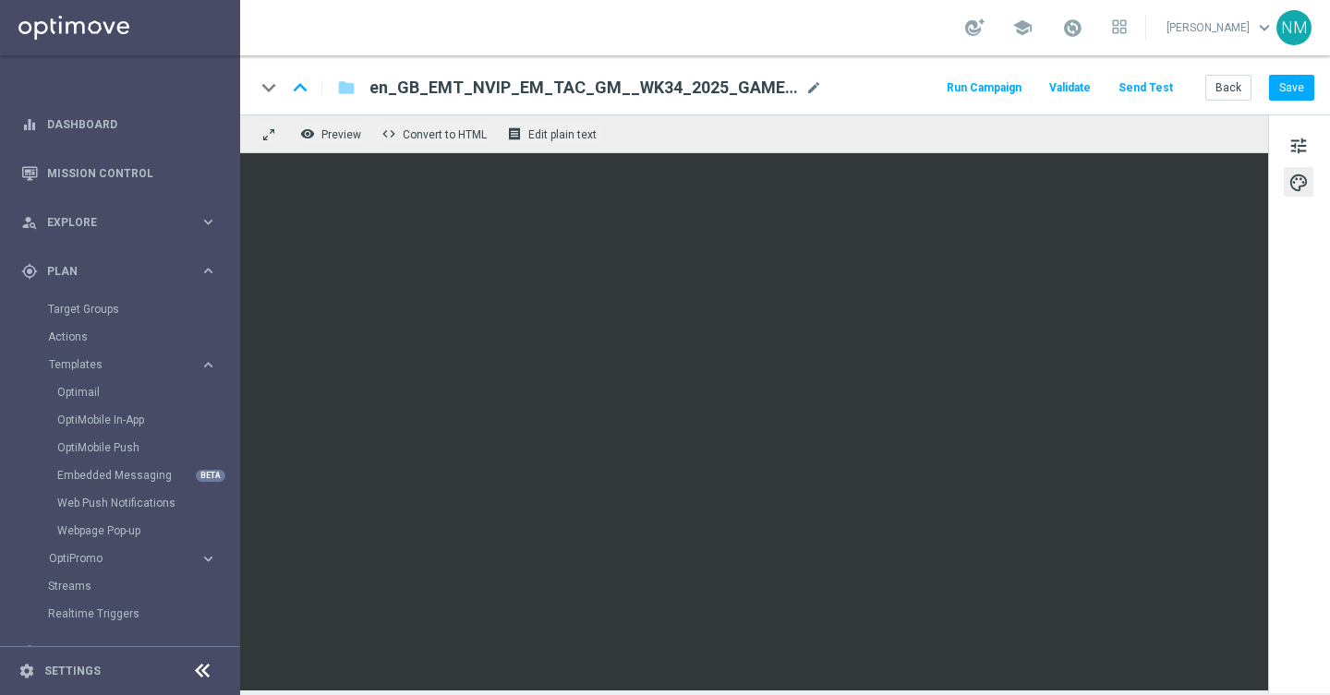
click at [1153, 77] on button "Send Test" at bounding box center [1146, 88] width 60 height 25
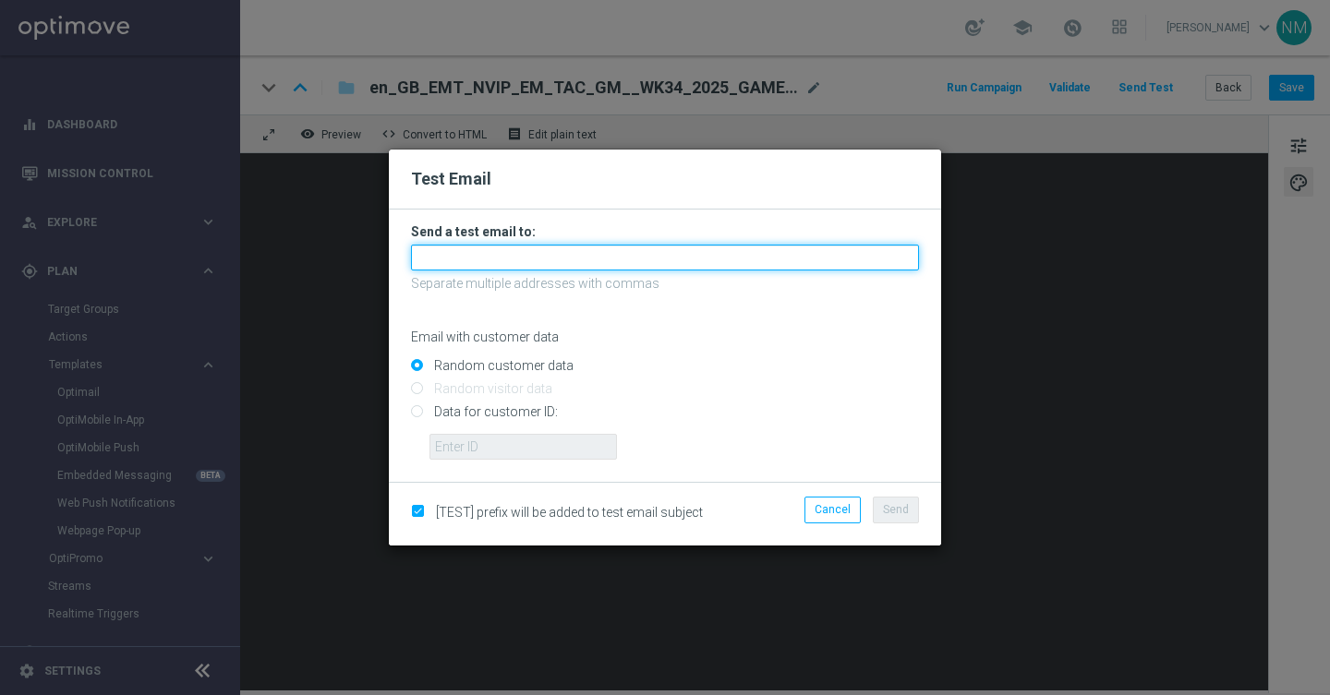
click at [683, 267] on input "text" at bounding box center [665, 258] width 508 height 26
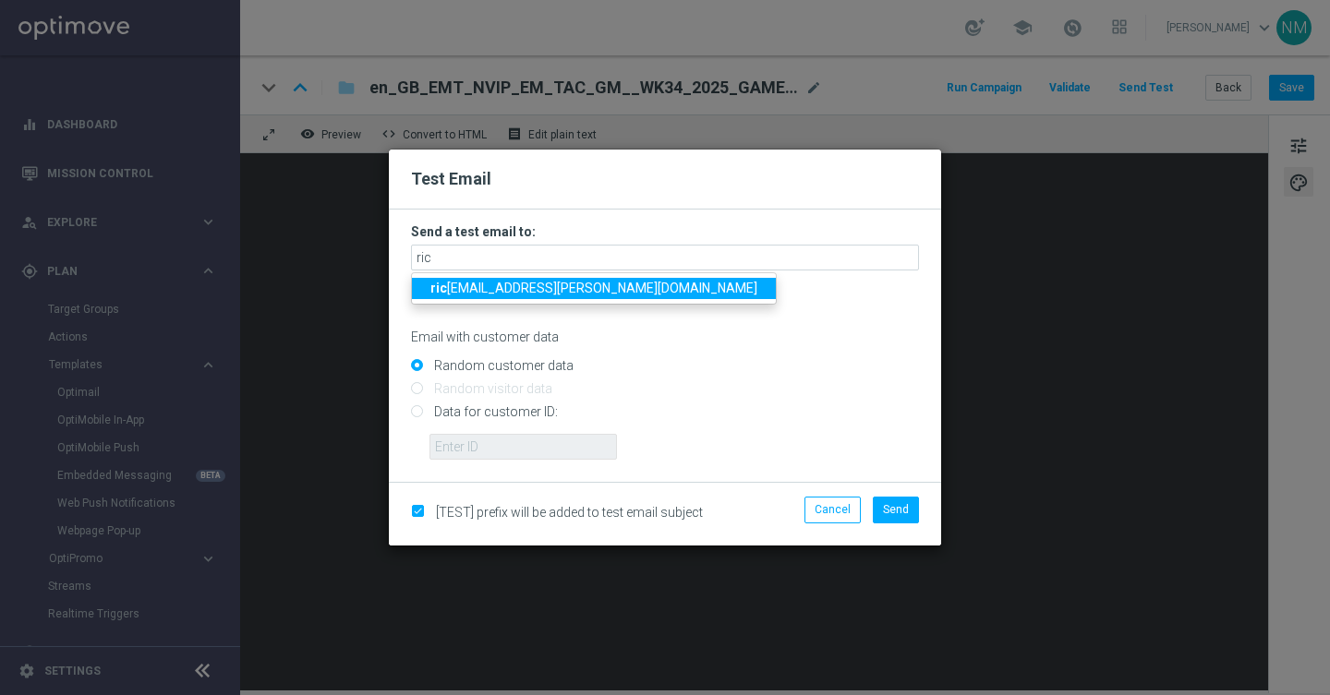
click at [464, 284] on span "[PERSON_NAME] [PERSON_NAME][EMAIL_ADDRESS][DOMAIN_NAME]" at bounding box center [593, 288] width 327 height 15
type input "[PERSON_NAME][EMAIL_ADDRESS][PERSON_NAME][DOMAIN_NAME]"
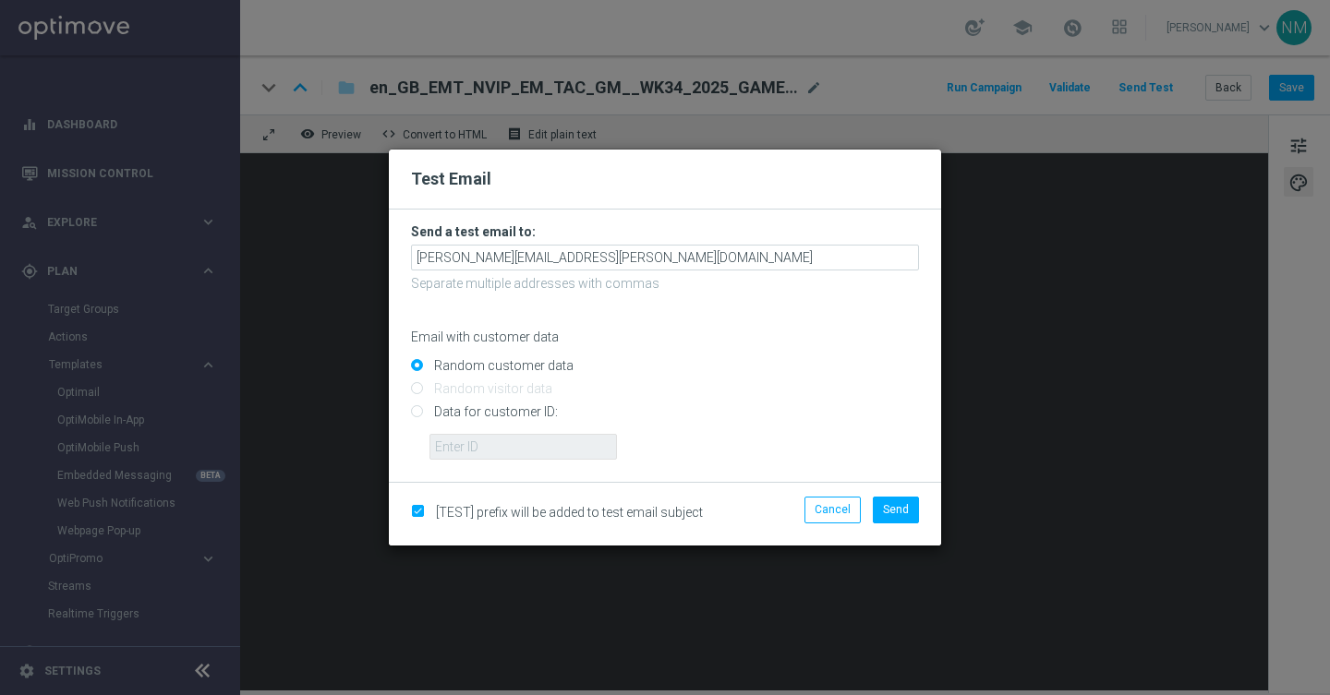
click at [462, 416] on input "Data for customer ID:" at bounding box center [665, 420] width 508 height 26
radio input "true"
click at [462, 432] on input "Data for customer ID:" at bounding box center [665, 420] width 508 height 26
click at [462, 446] on input "text" at bounding box center [522, 447] width 187 height 26
paste input "220553462"
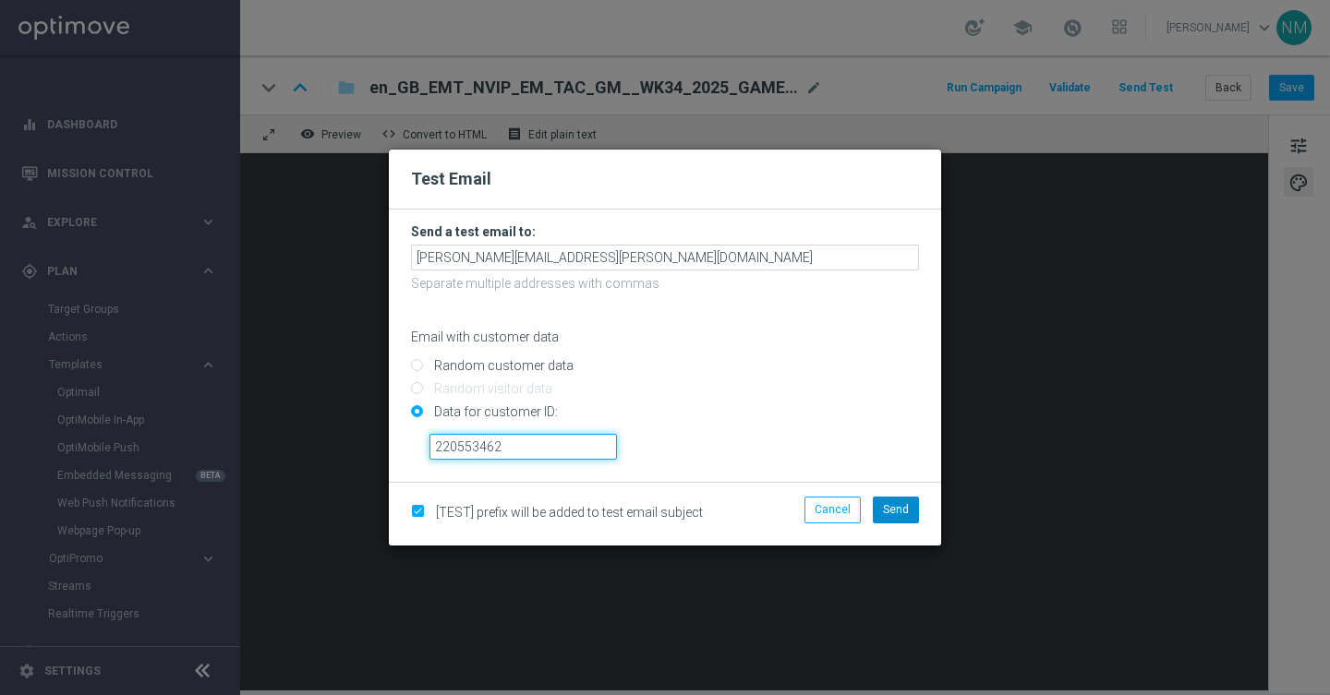
type input "220553462"
click at [878, 515] on button "Send" at bounding box center [896, 510] width 46 height 26
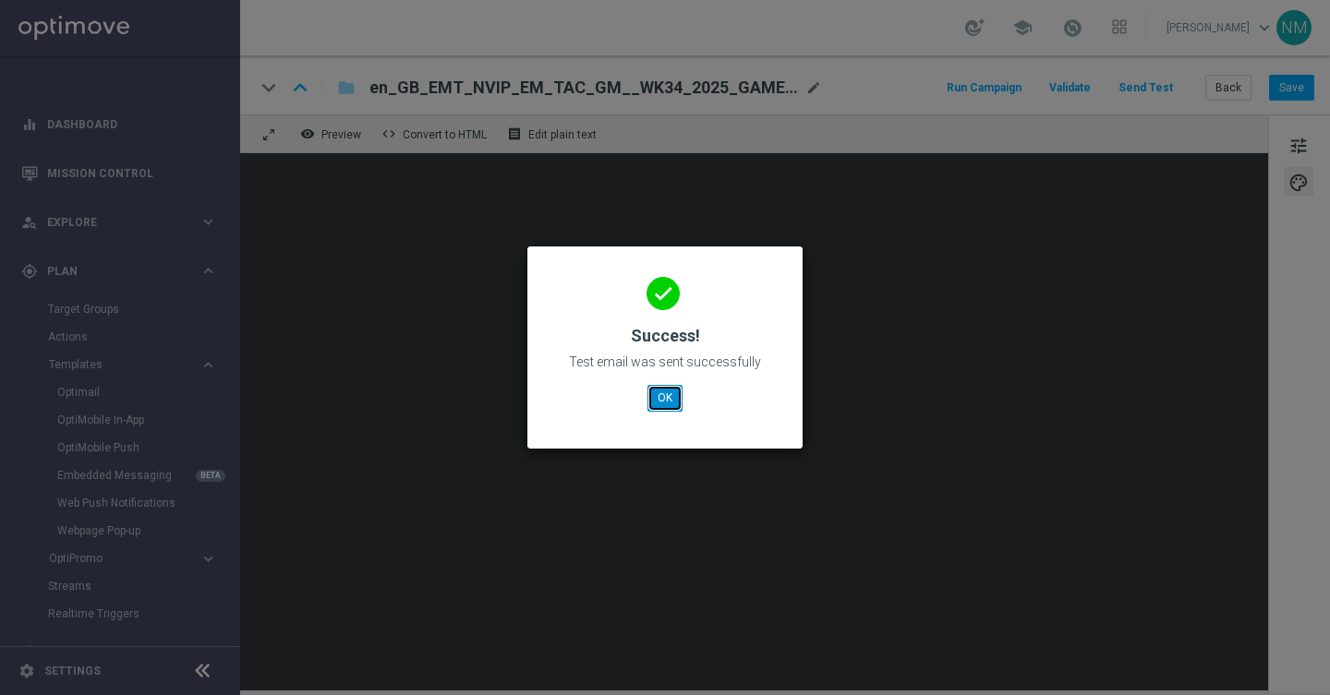
click at [676, 393] on button "OK" at bounding box center [664, 398] width 35 height 26
